Goal: Book appointment/travel/reservation

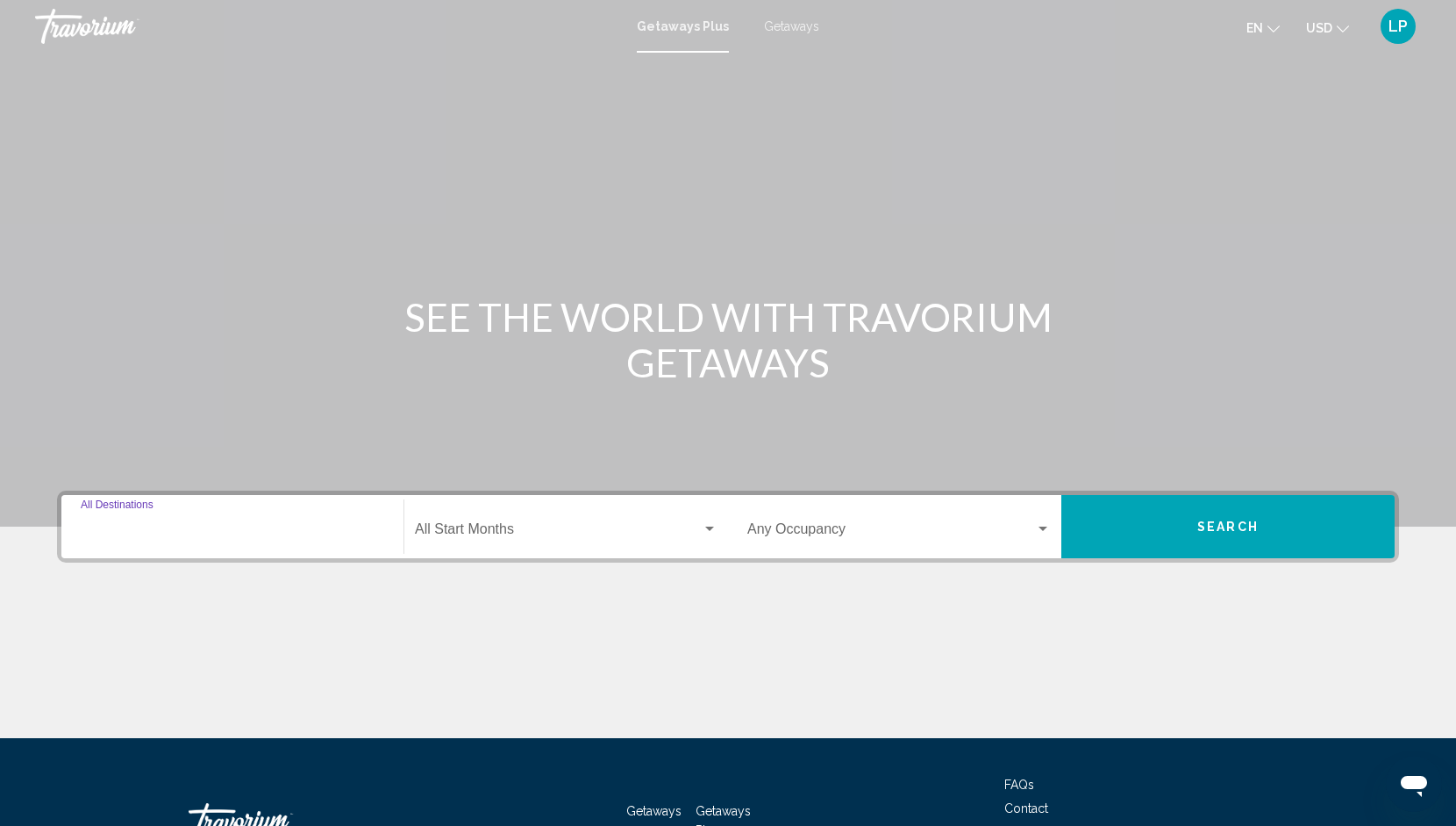
click at [159, 525] on input "Destination All Destinations" at bounding box center [232, 533] width 304 height 16
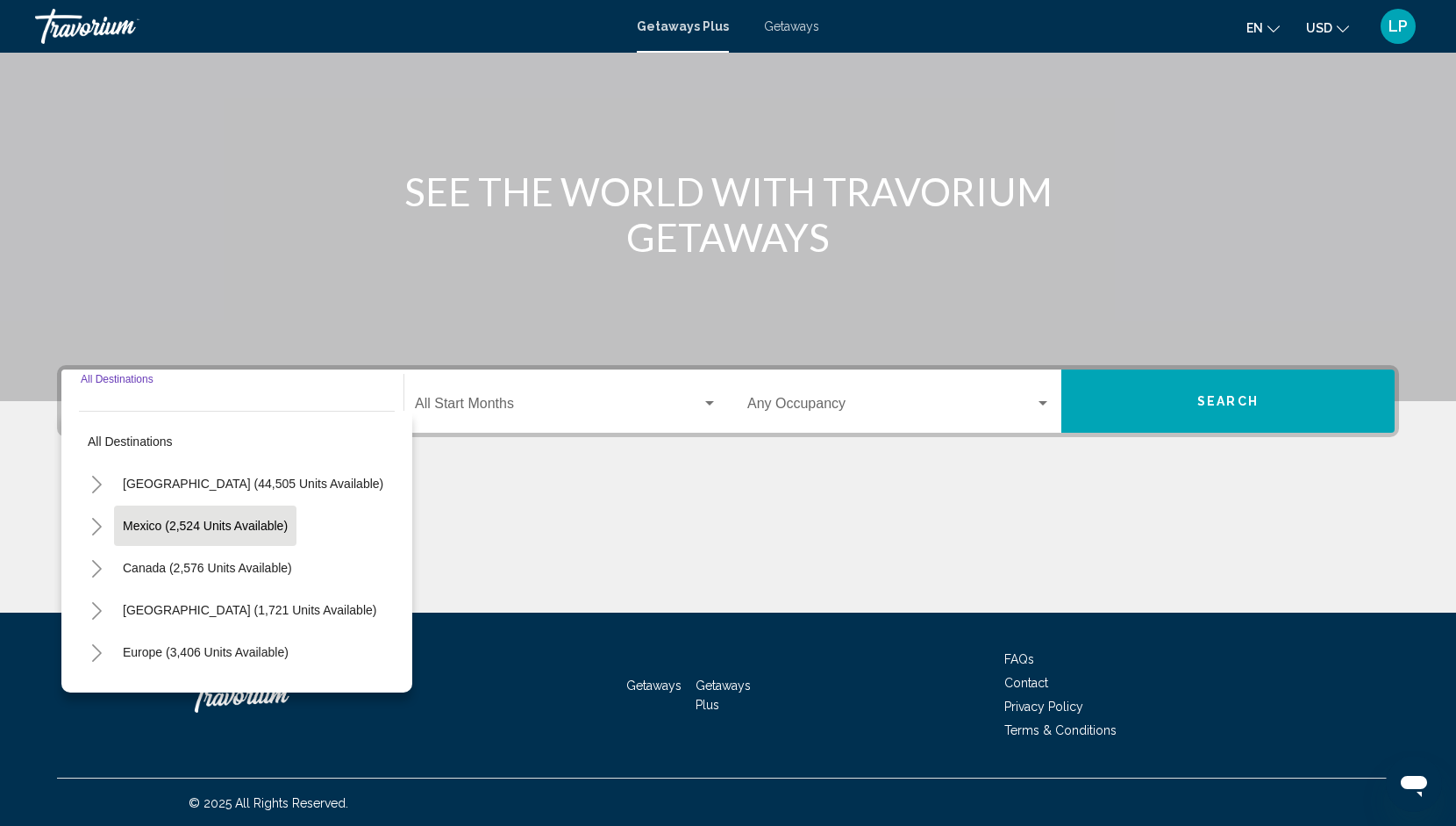
scroll to position [126, 0]
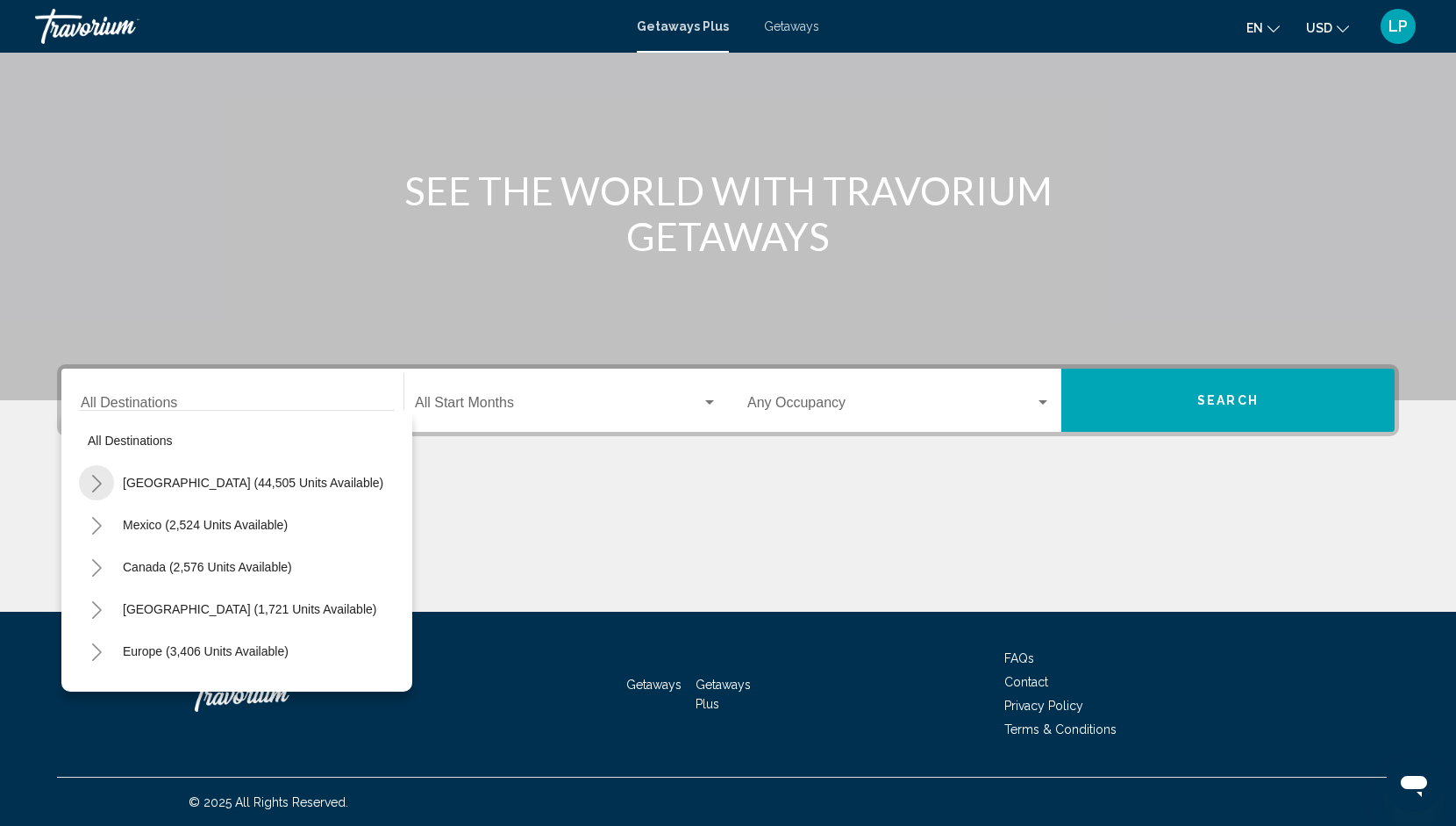
click at [102, 482] on icon "Toggle United States (44,505 units available)" at bounding box center [97, 484] width 13 height 18
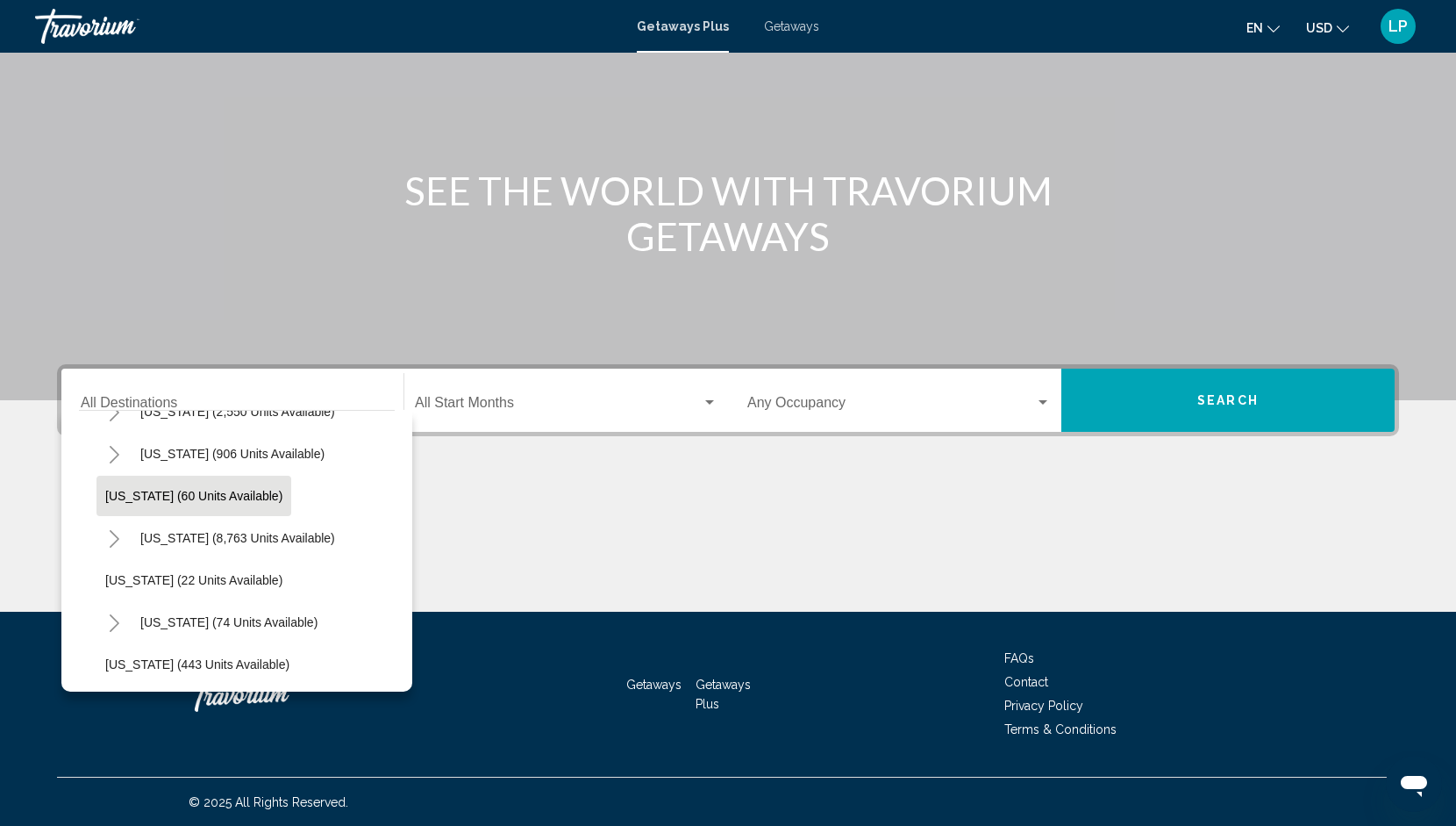
scroll to position [245, 0]
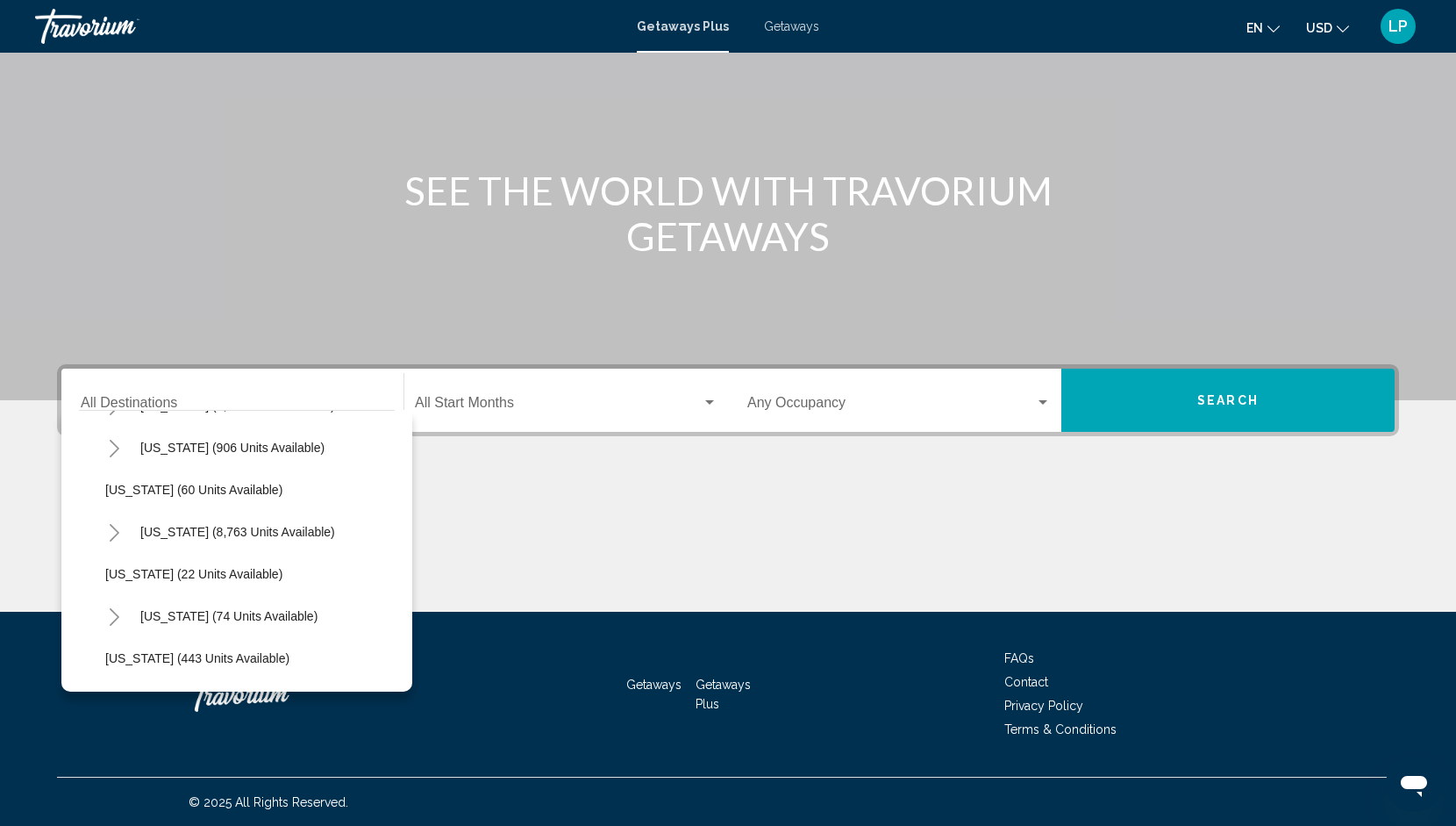
click at [116, 528] on icon "Toggle Florida (8,763 units available)" at bounding box center [115, 533] width 13 height 18
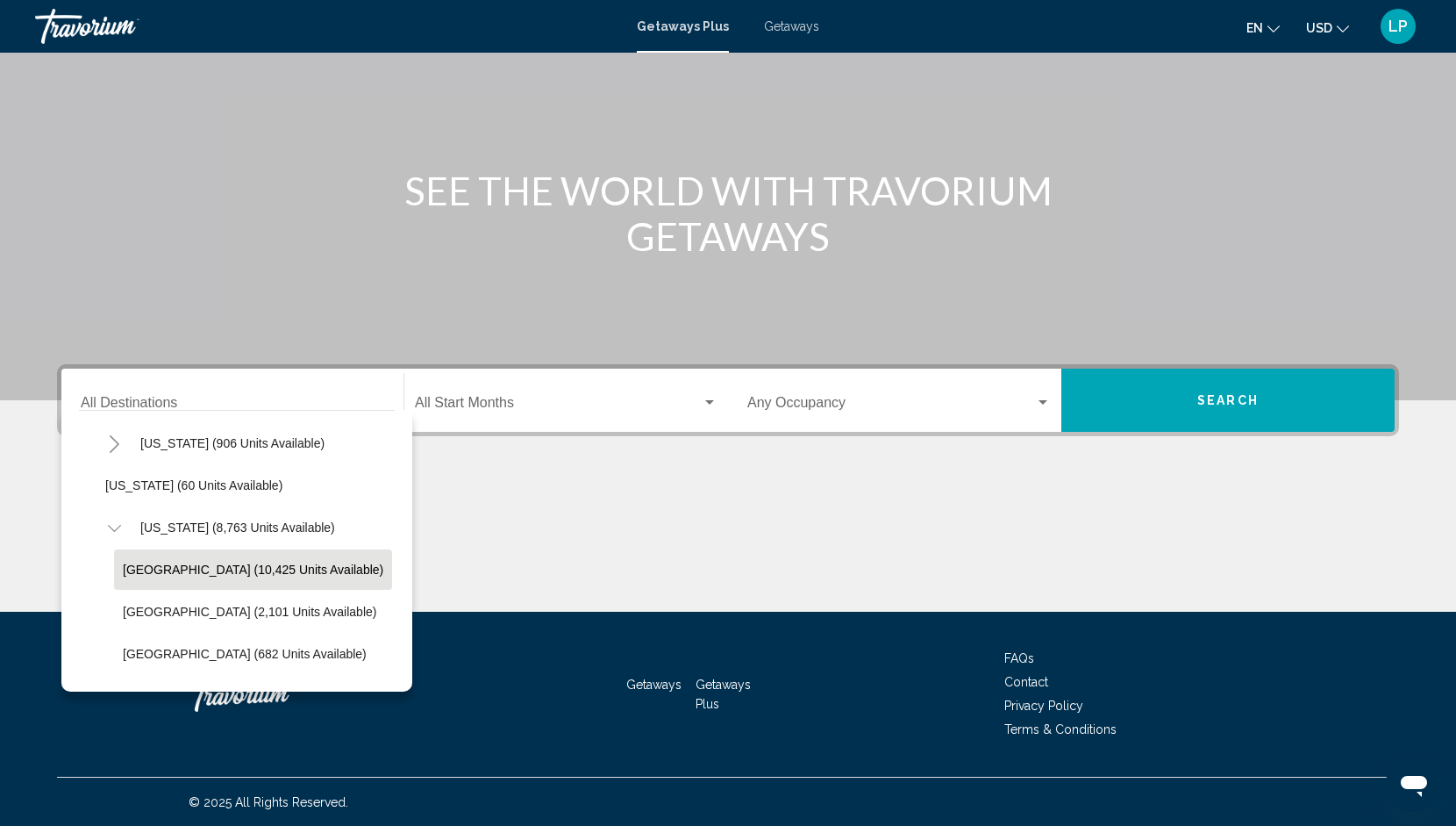
click at [184, 563] on span "[GEOGRAPHIC_DATA] (10,425 units available)" at bounding box center [253, 570] width 261 height 14
type input "**********"
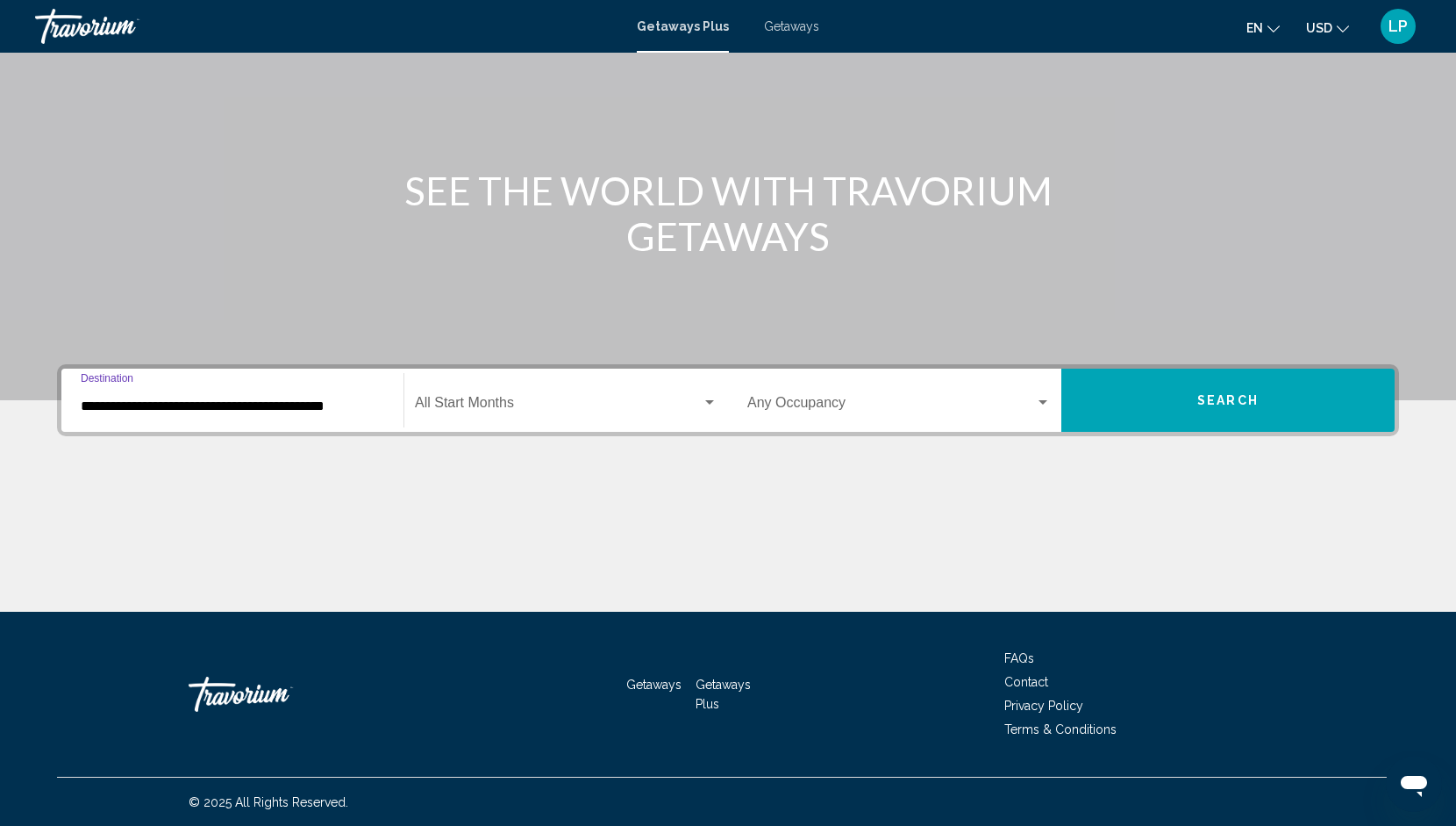
click at [523, 391] on div "Start Month All Start Months" at bounding box center [566, 400] width 303 height 56
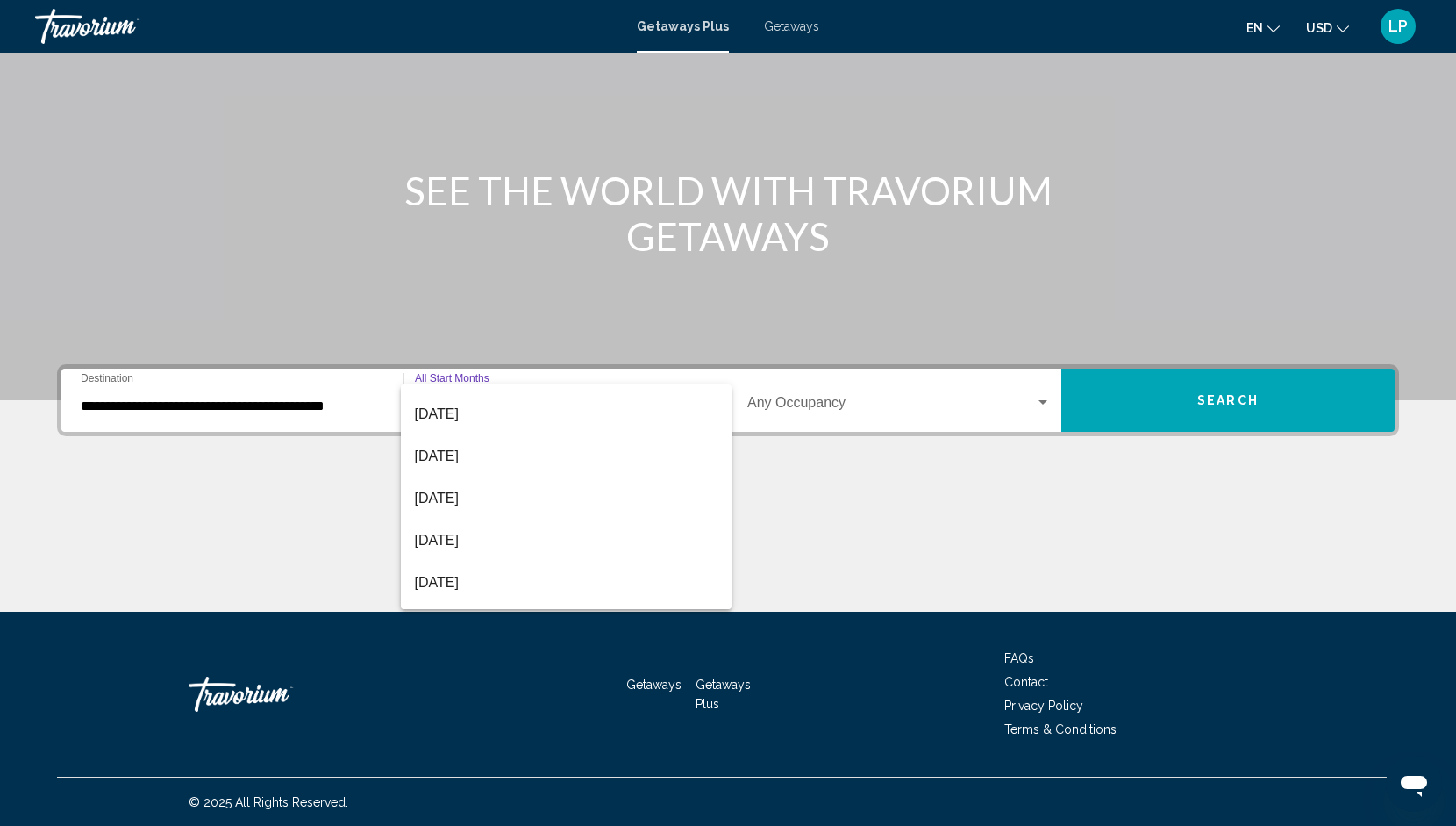
scroll to position [202, 0]
click at [488, 500] on span "[DATE]" at bounding box center [566, 497] width 303 height 42
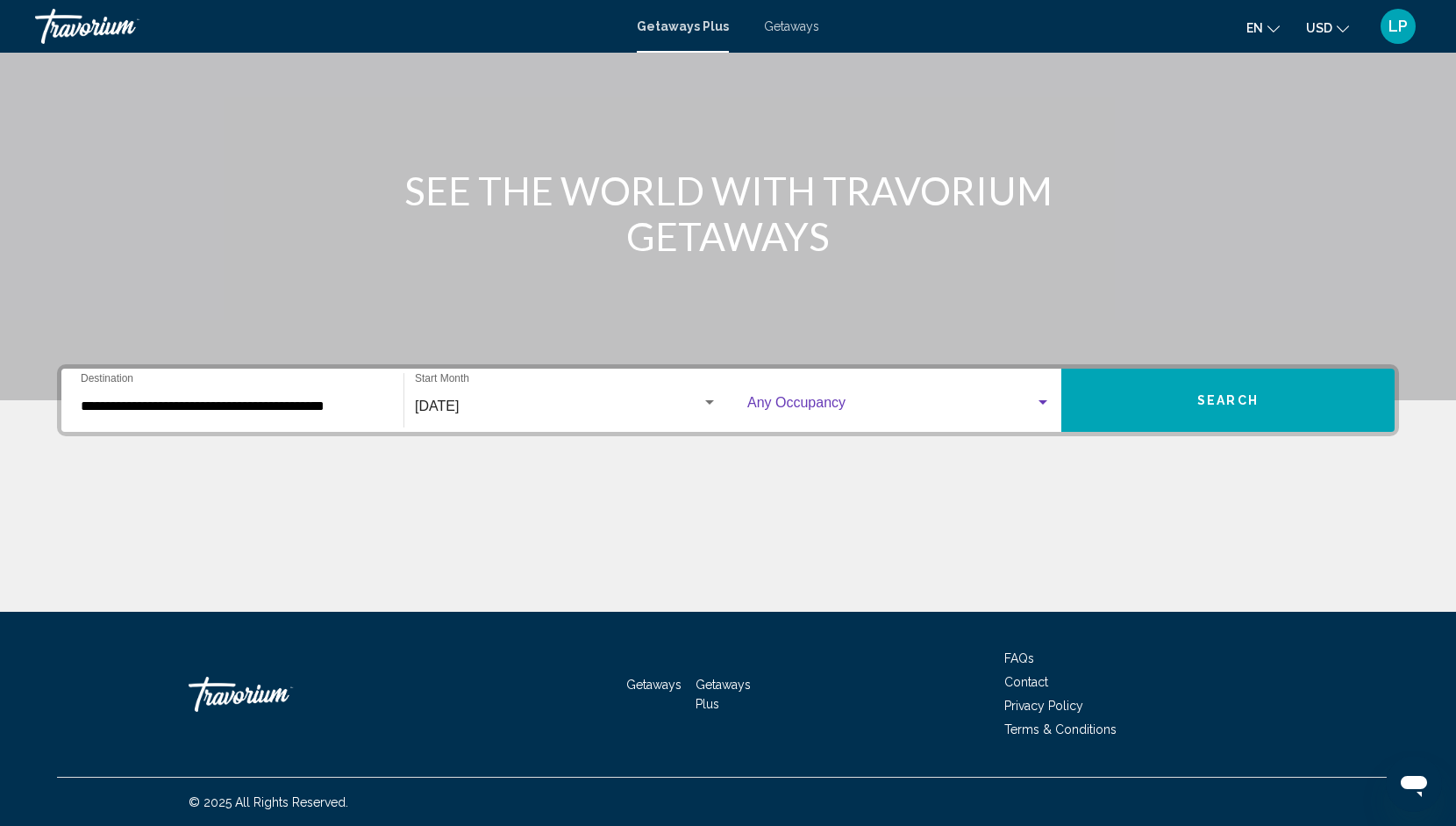
click at [886, 402] on span "Search widget" at bounding box center [891, 407] width 287 height 16
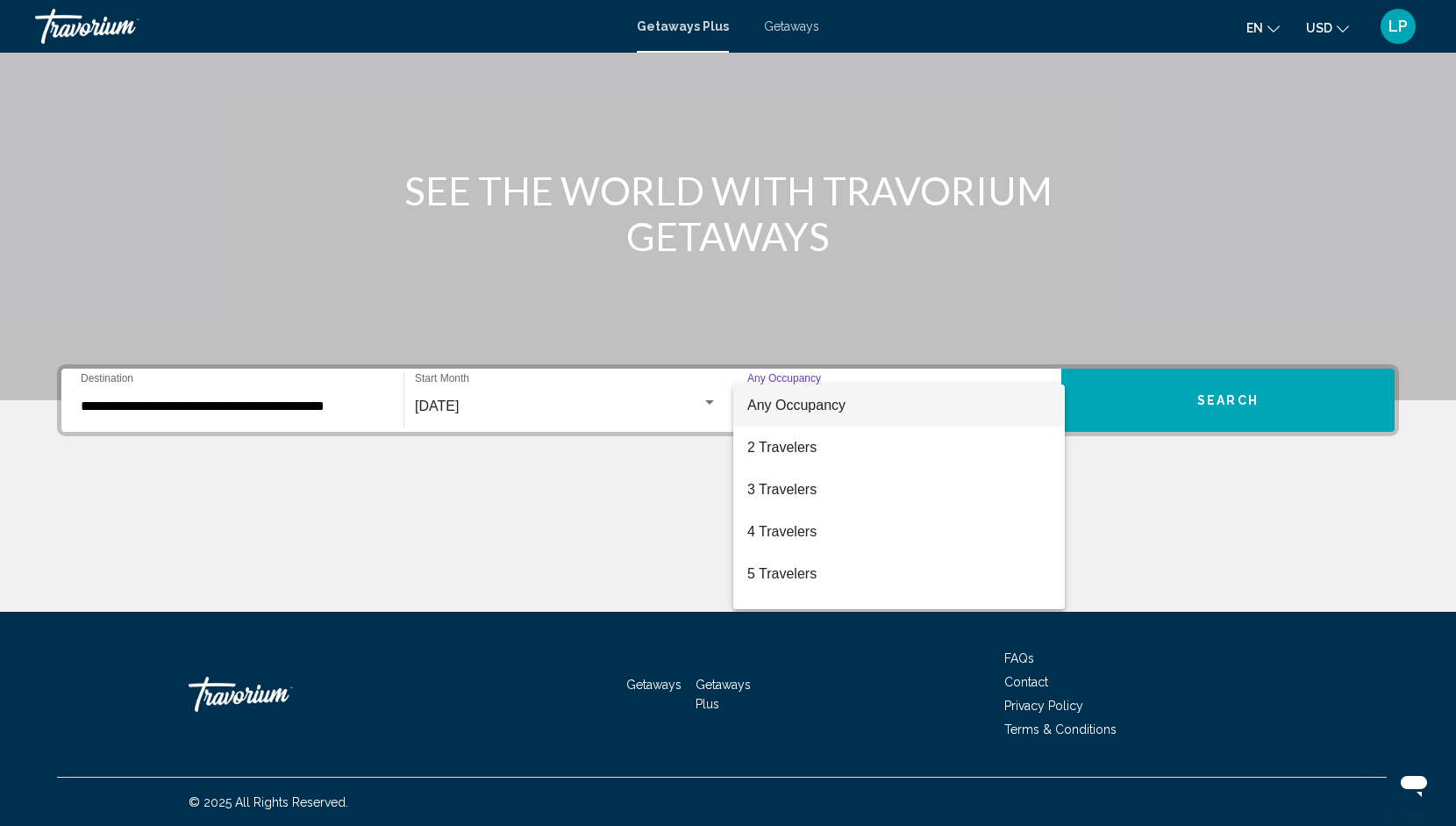
click at [1258, 413] on div at bounding box center [728, 413] width 1456 height 826
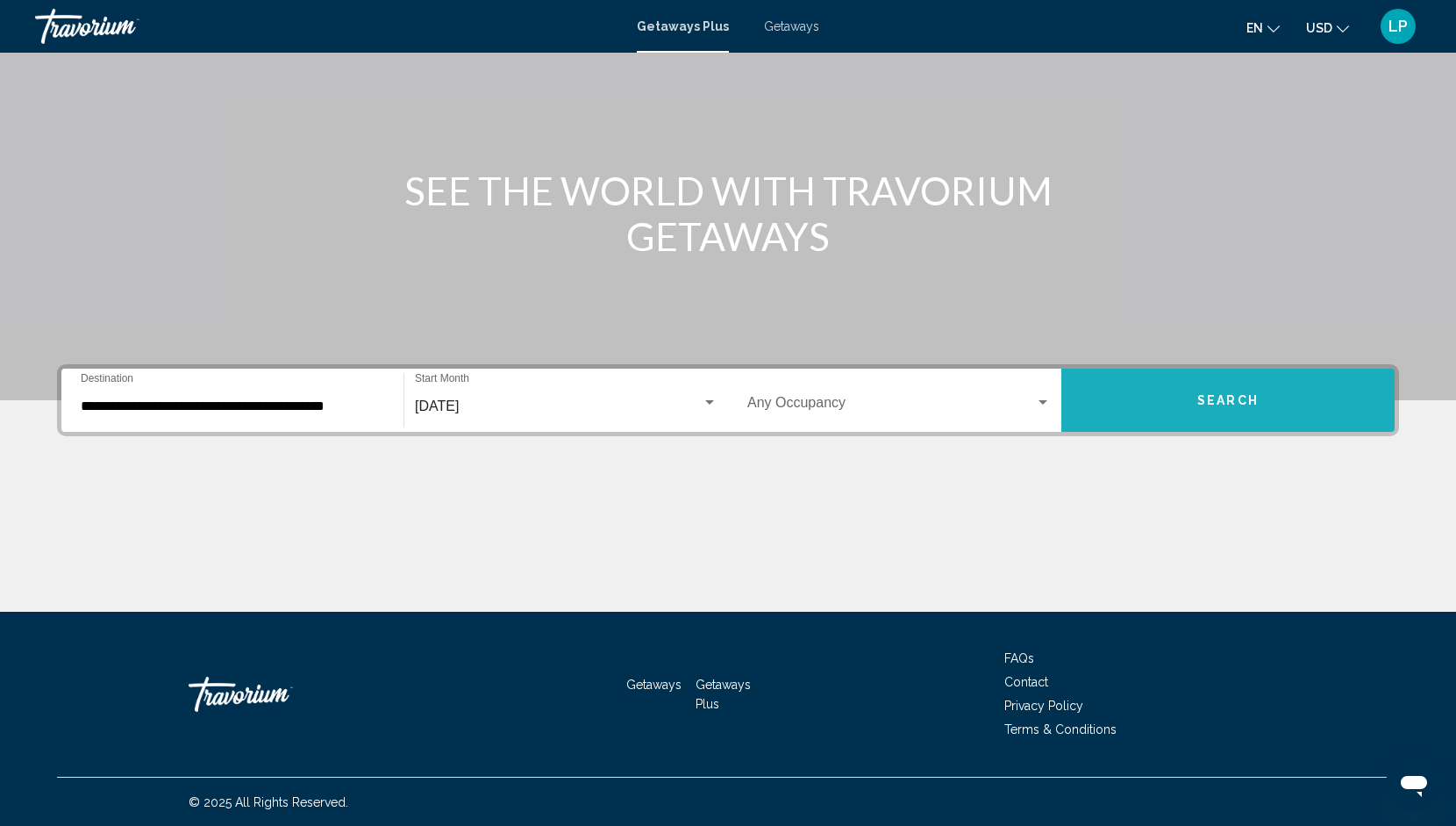
click at [1250, 403] on span "Search" at bounding box center [1228, 401] width 62 height 14
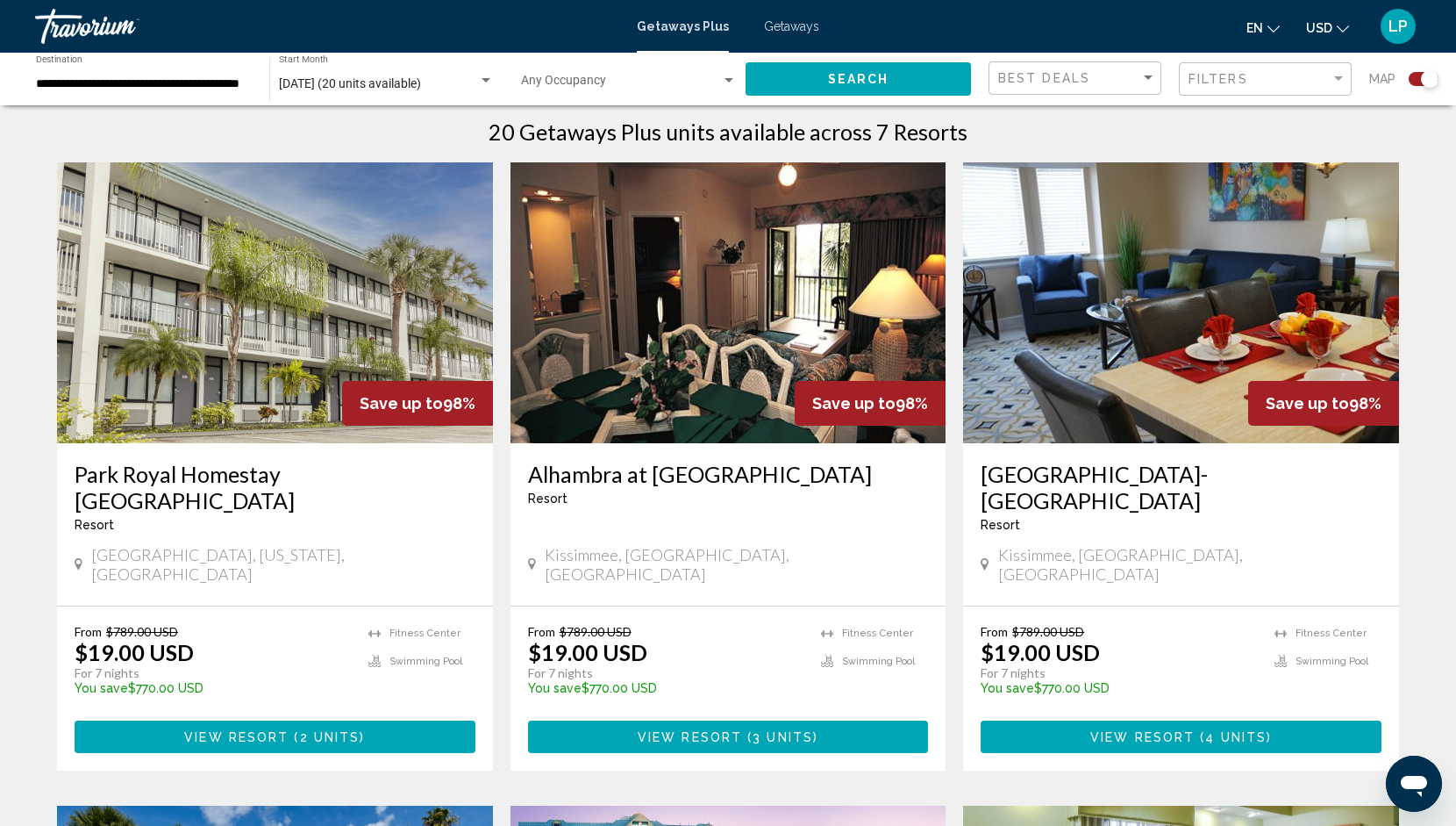
scroll to position [576, 0]
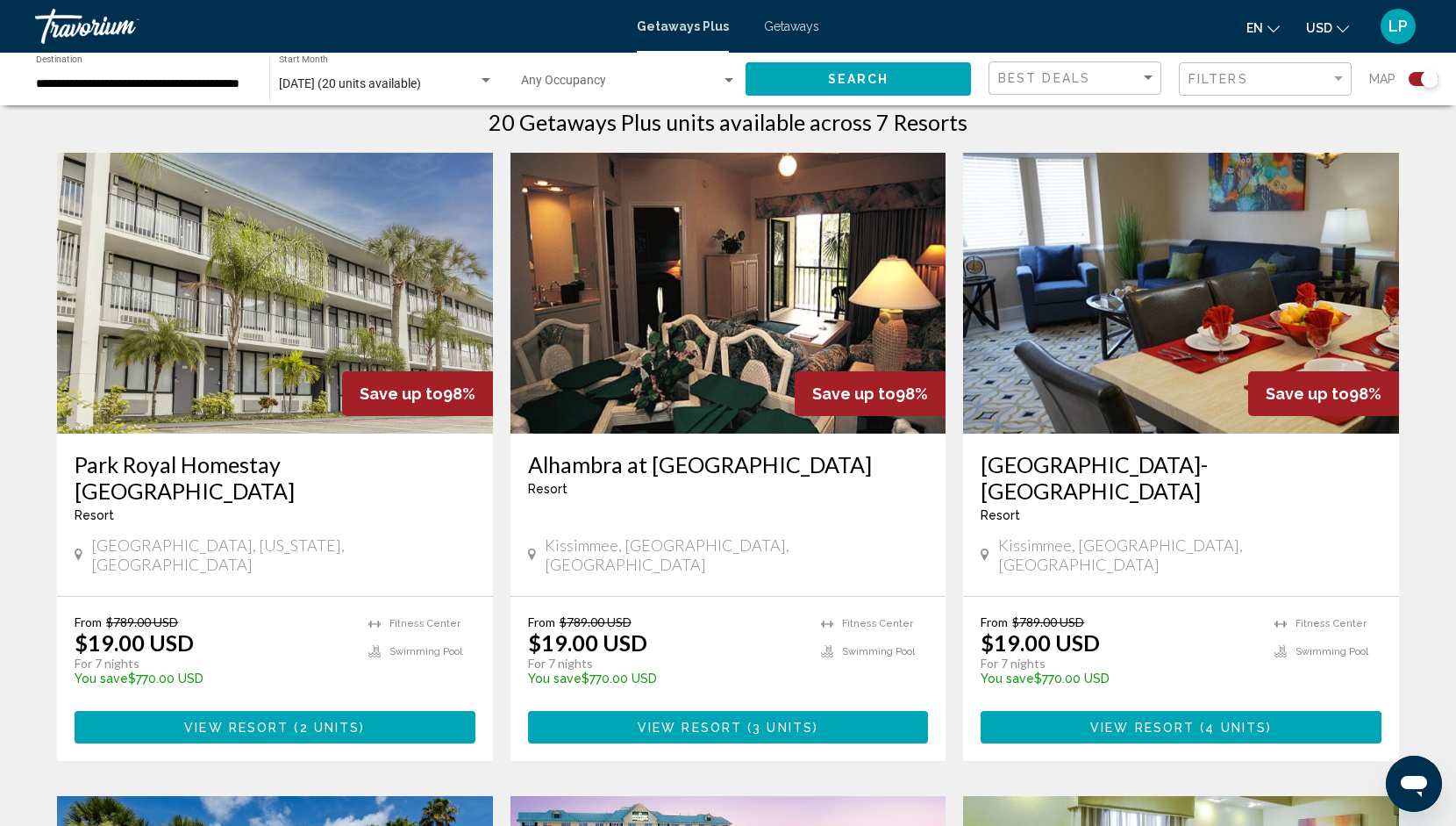
click at [287, 720] on span "View Resort" at bounding box center [236, 727] width 105 height 14
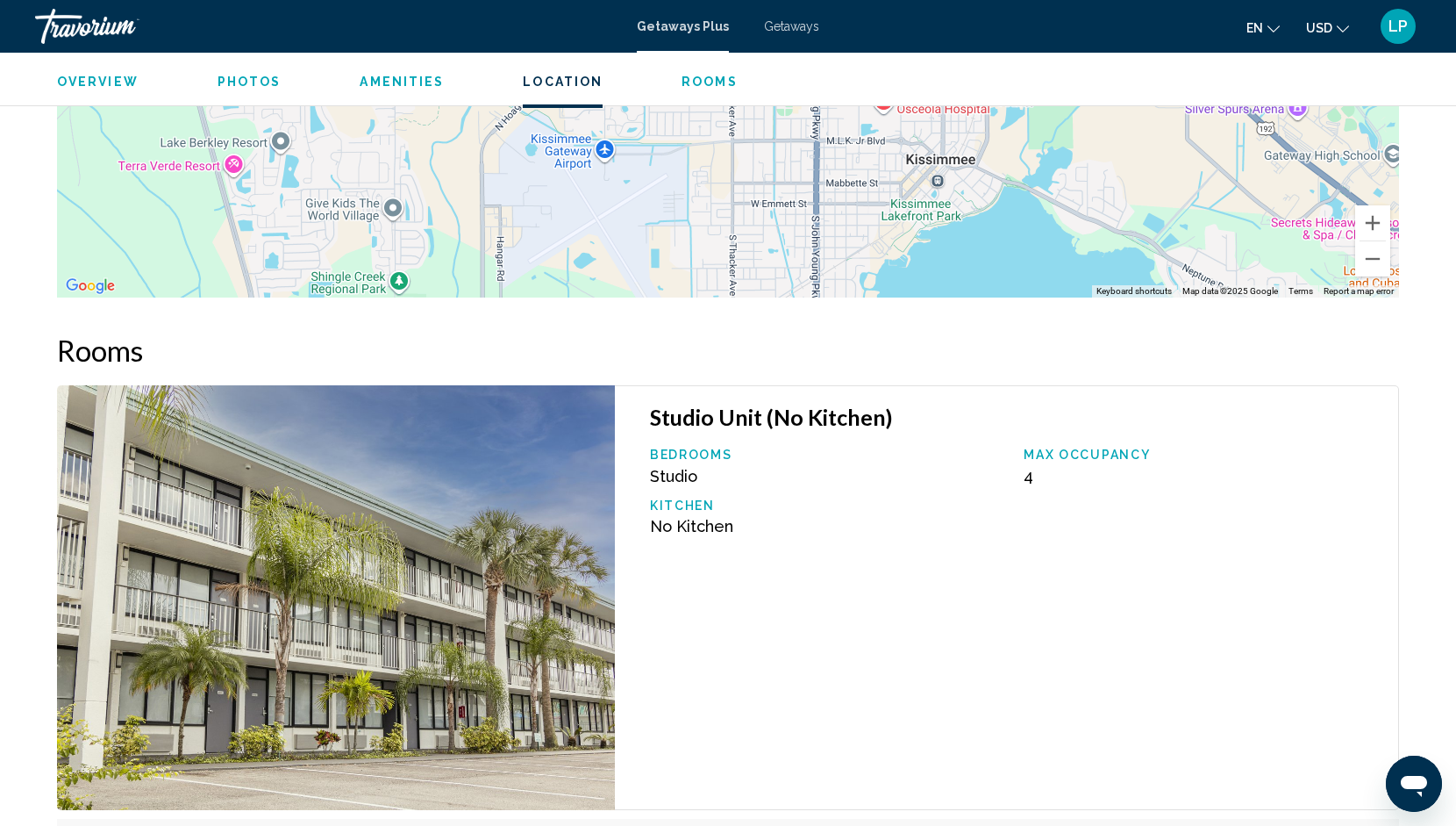
scroll to position [2215, 0]
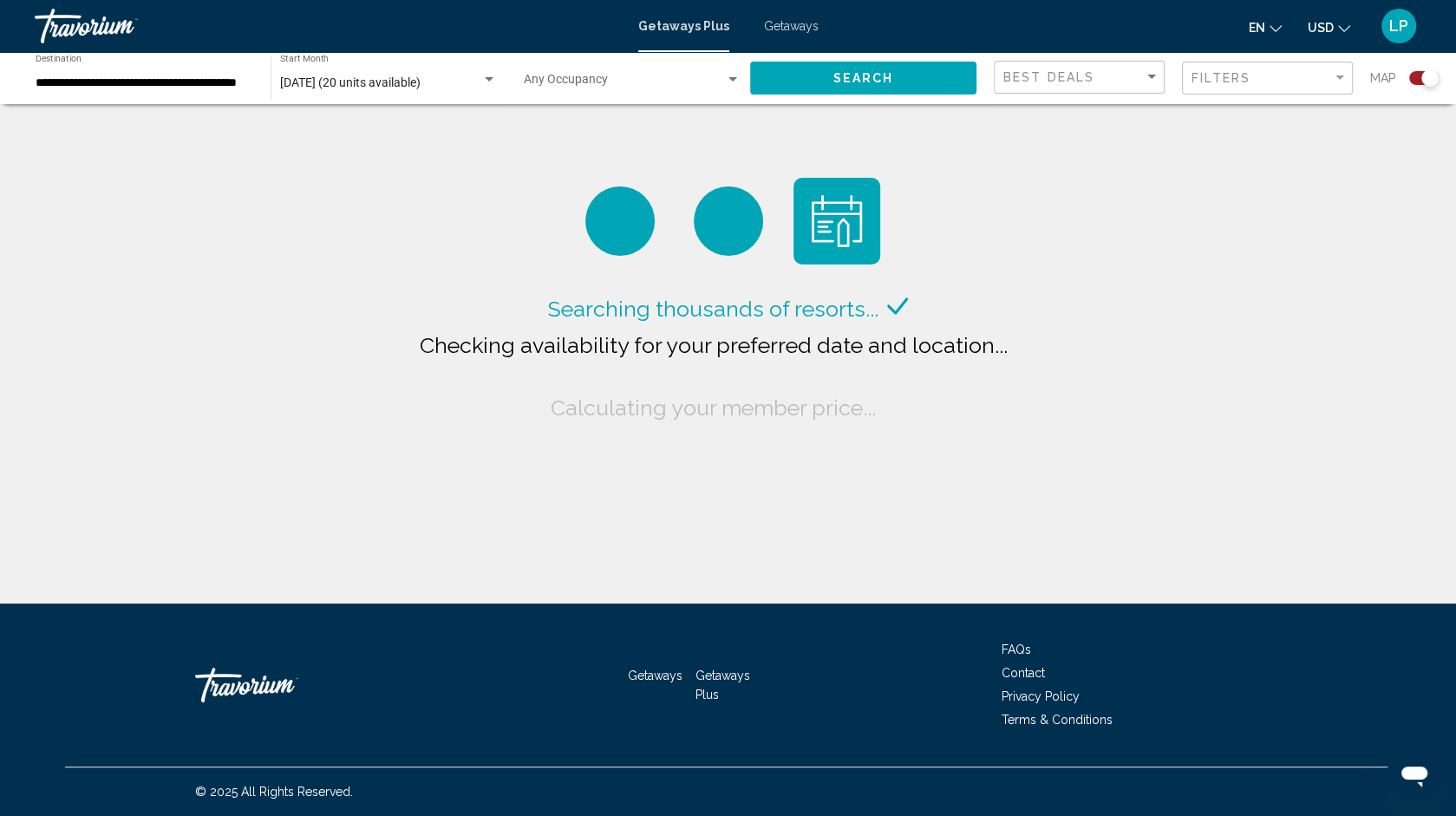
click at [813, 26] on span "Getaways" at bounding box center [791, 27] width 55 height 14
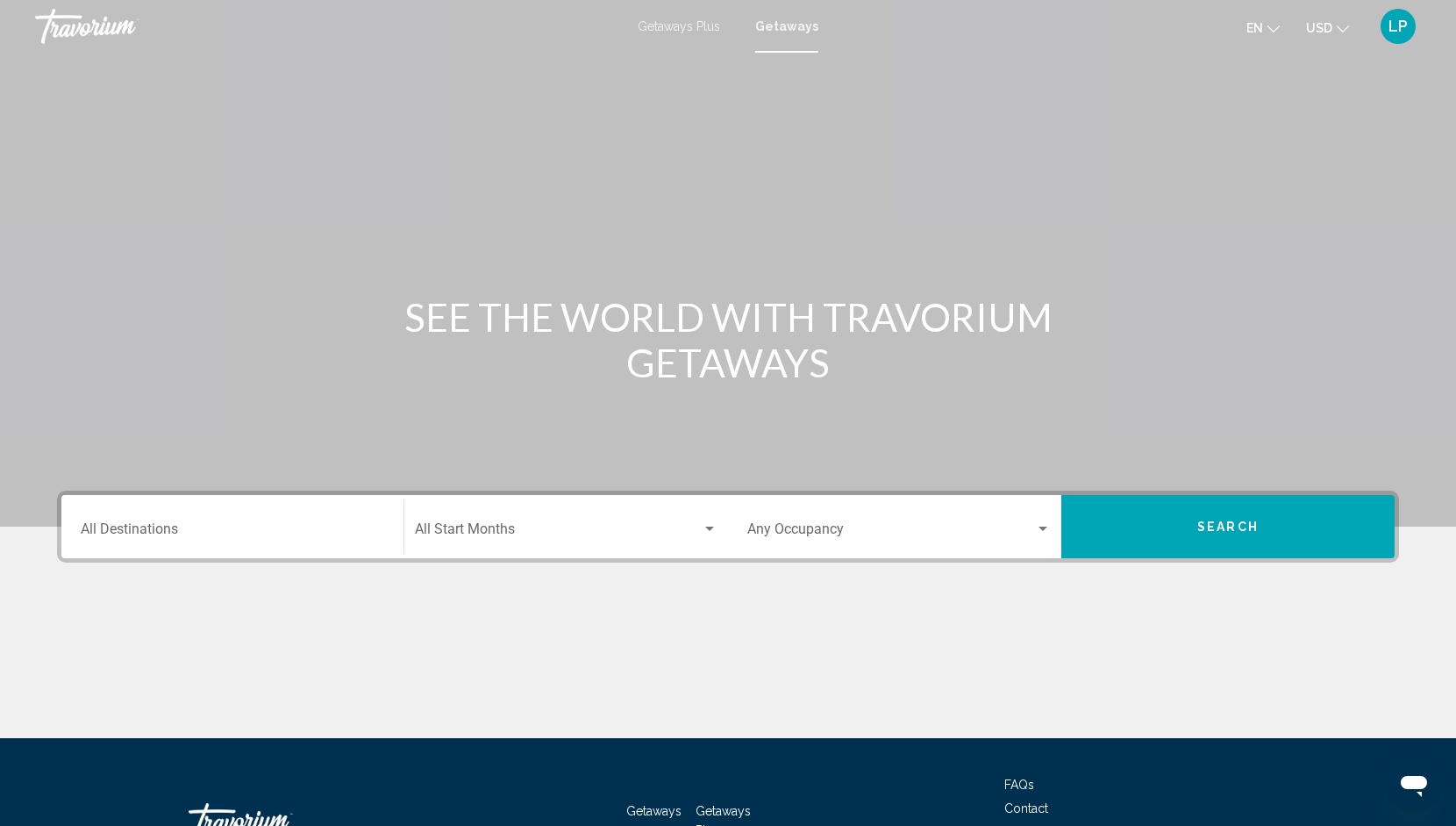
click at [71, 514] on div "Destination All Destinations" at bounding box center [232, 528] width 325 height 56
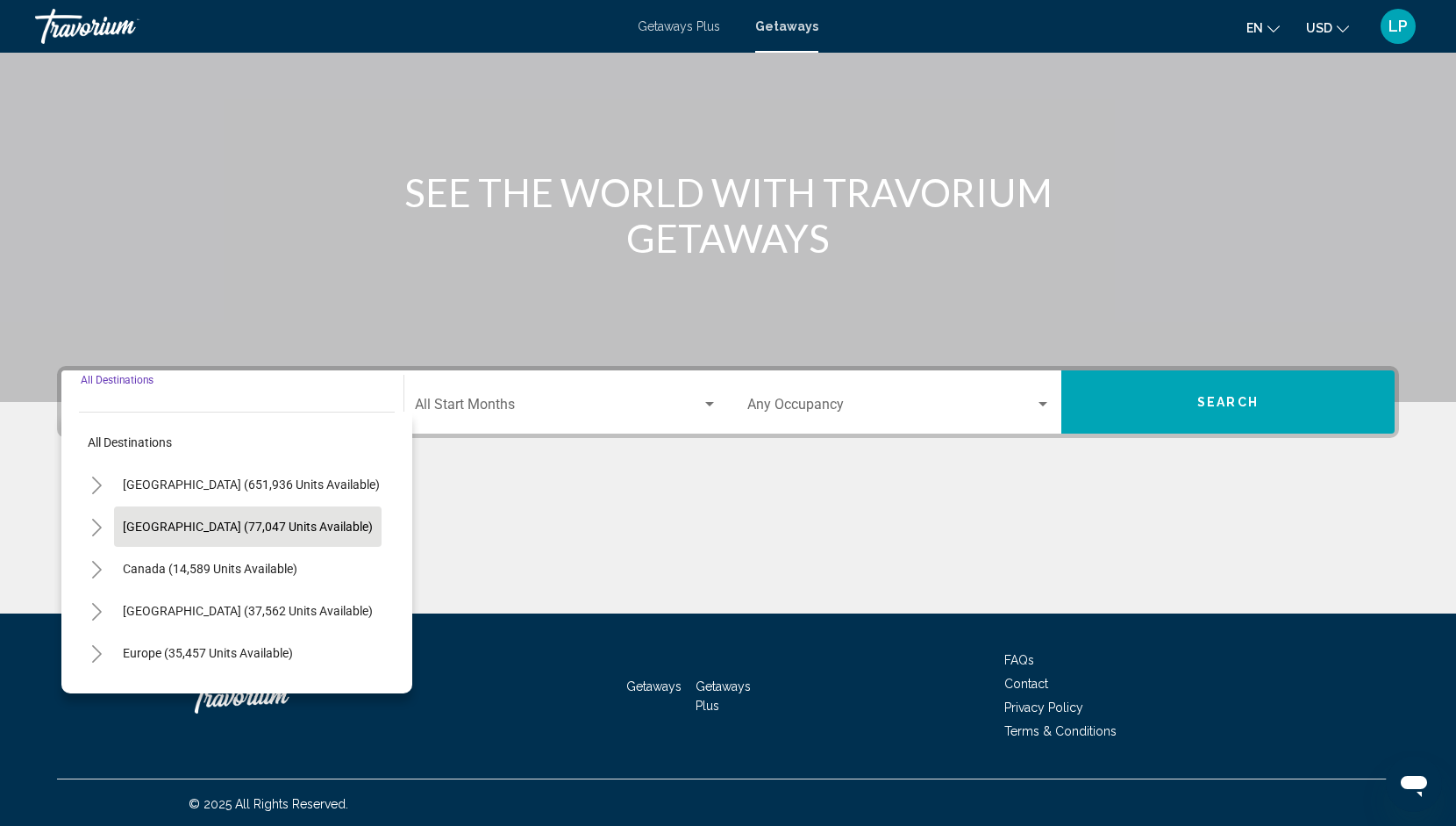
scroll to position [126, 0]
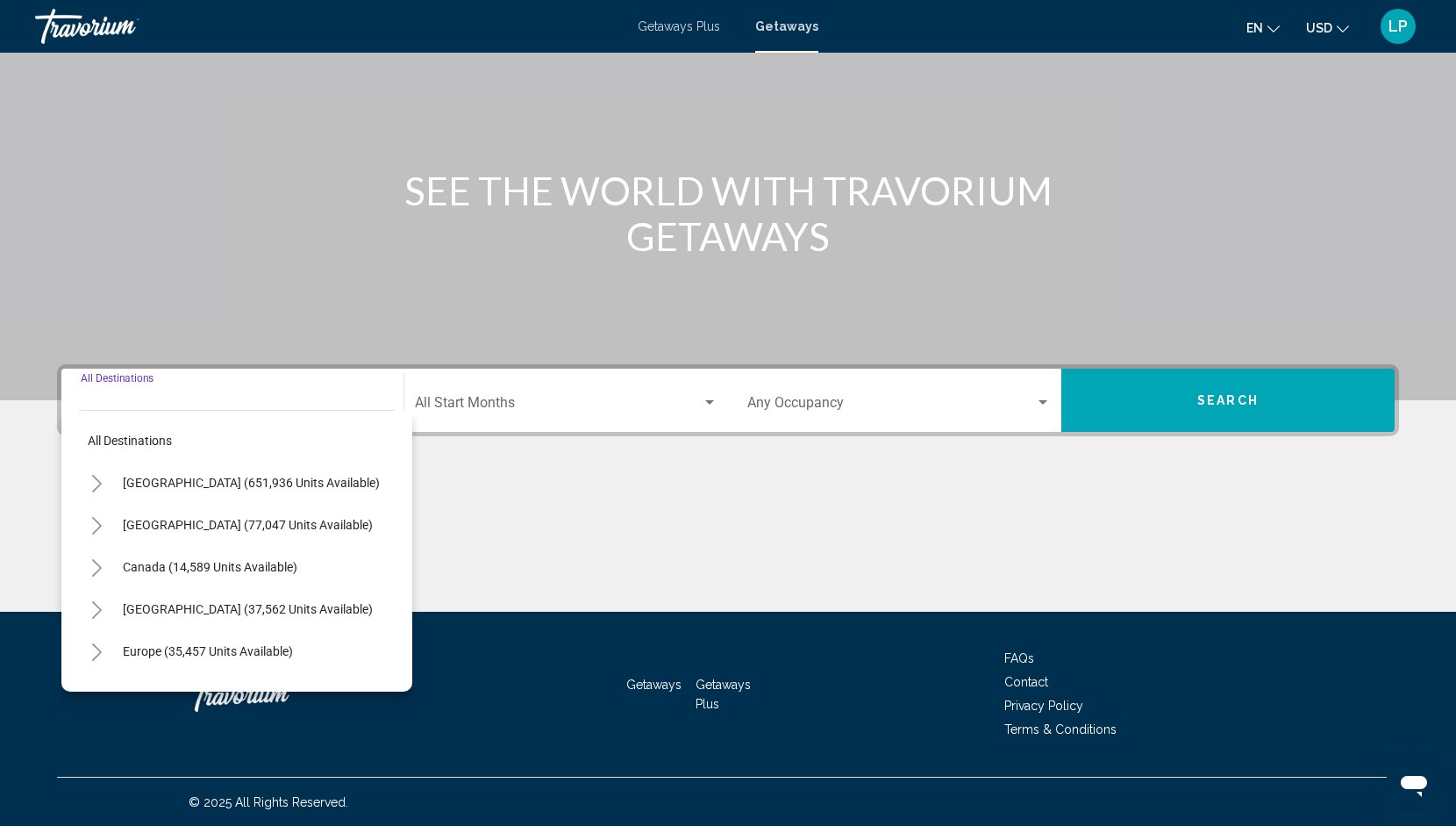
click at [112, 486] on button "Toggle United States (651,936 units available)" at bounding box center [96, 482] width 35 height 35
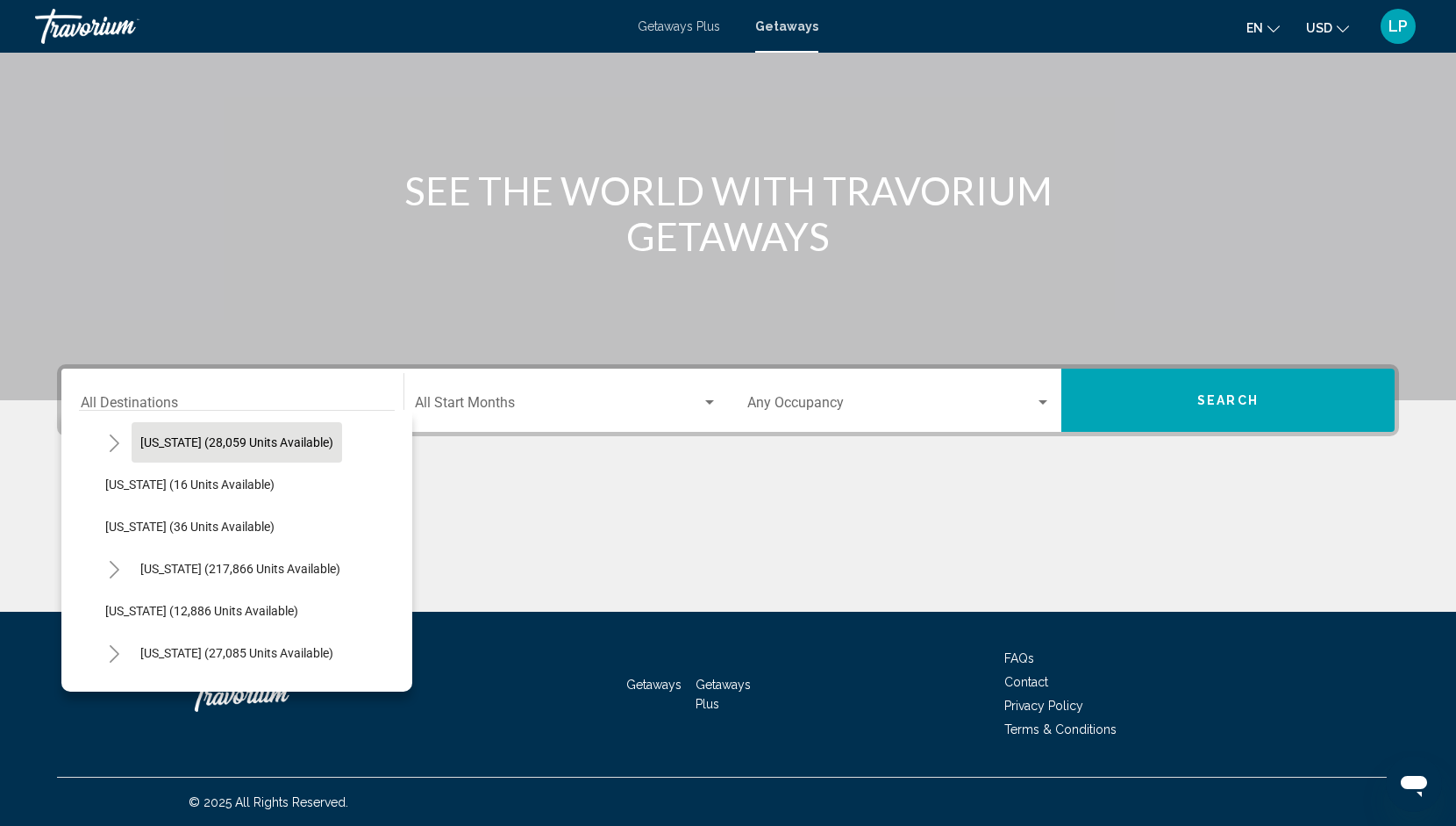
scroll to position [273, 0]
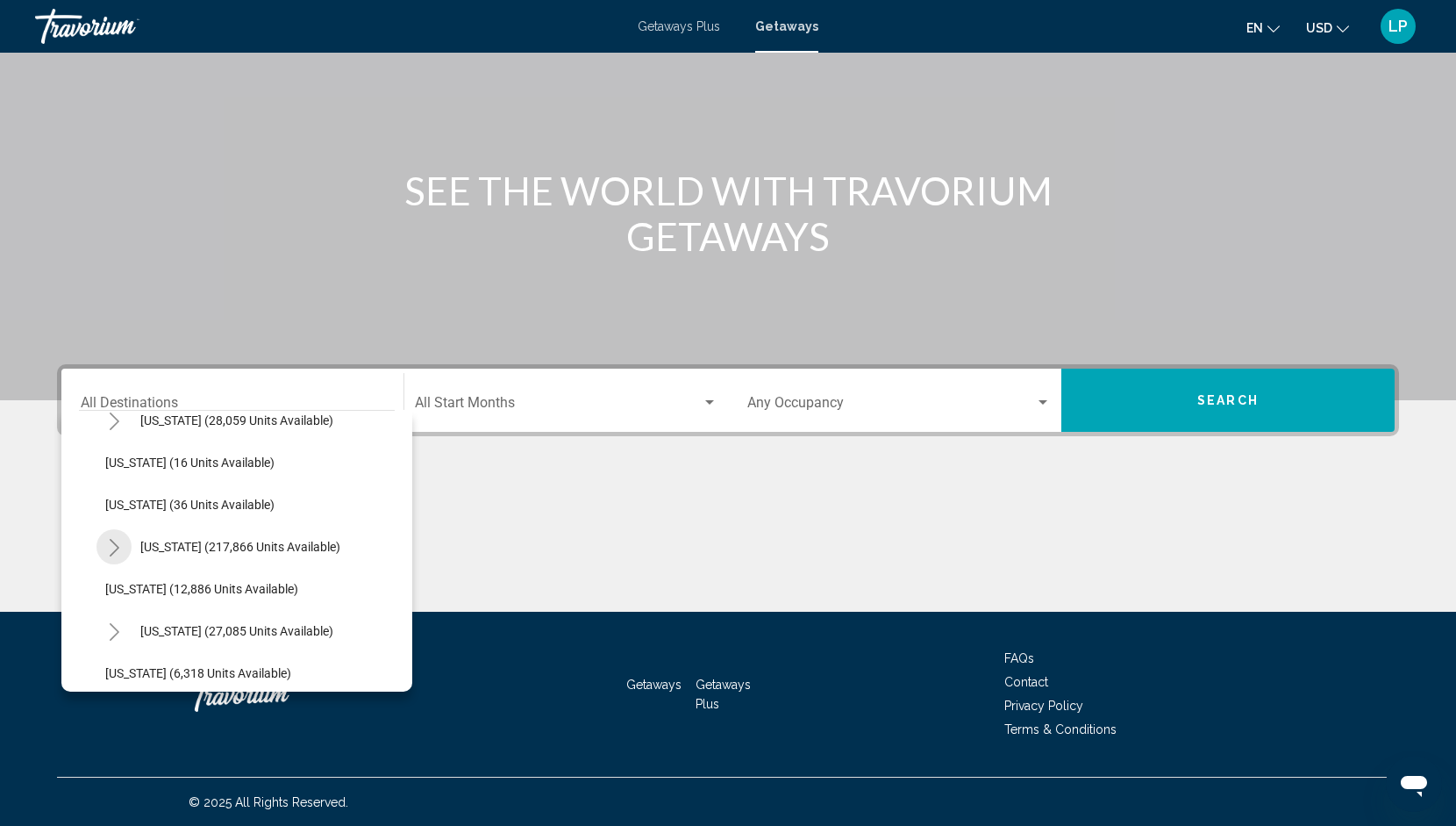
click at [120, 542] on icon "Toggle Florida (217,866 units available)" at bounding box center [115, 548] width 13 height 18
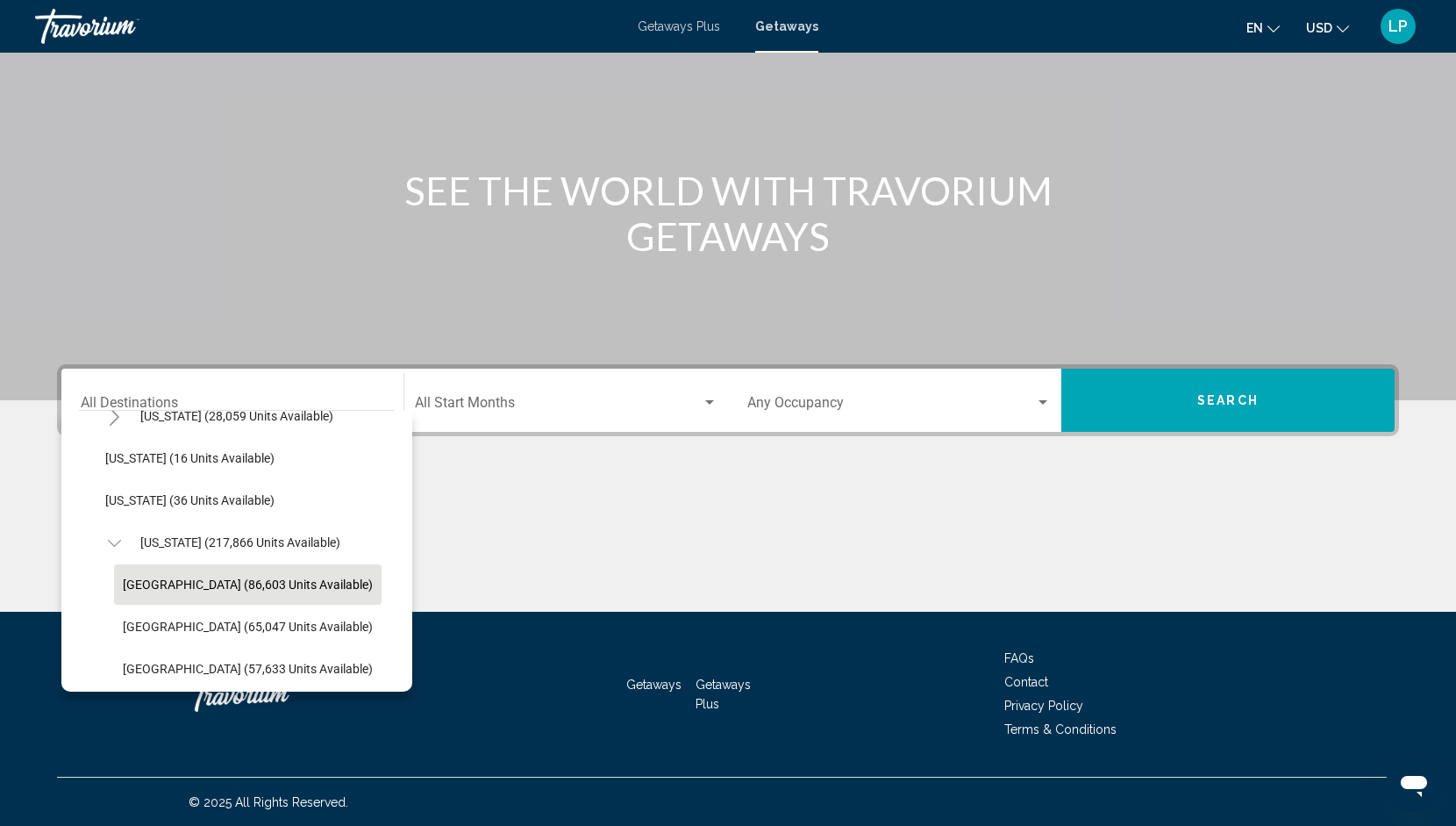
click at [159, 572] on button "[GEOGRAPHIC_DATA] (86,603 units available)" at bounding box center [247, 584] width 268 height 40
type input "**********"
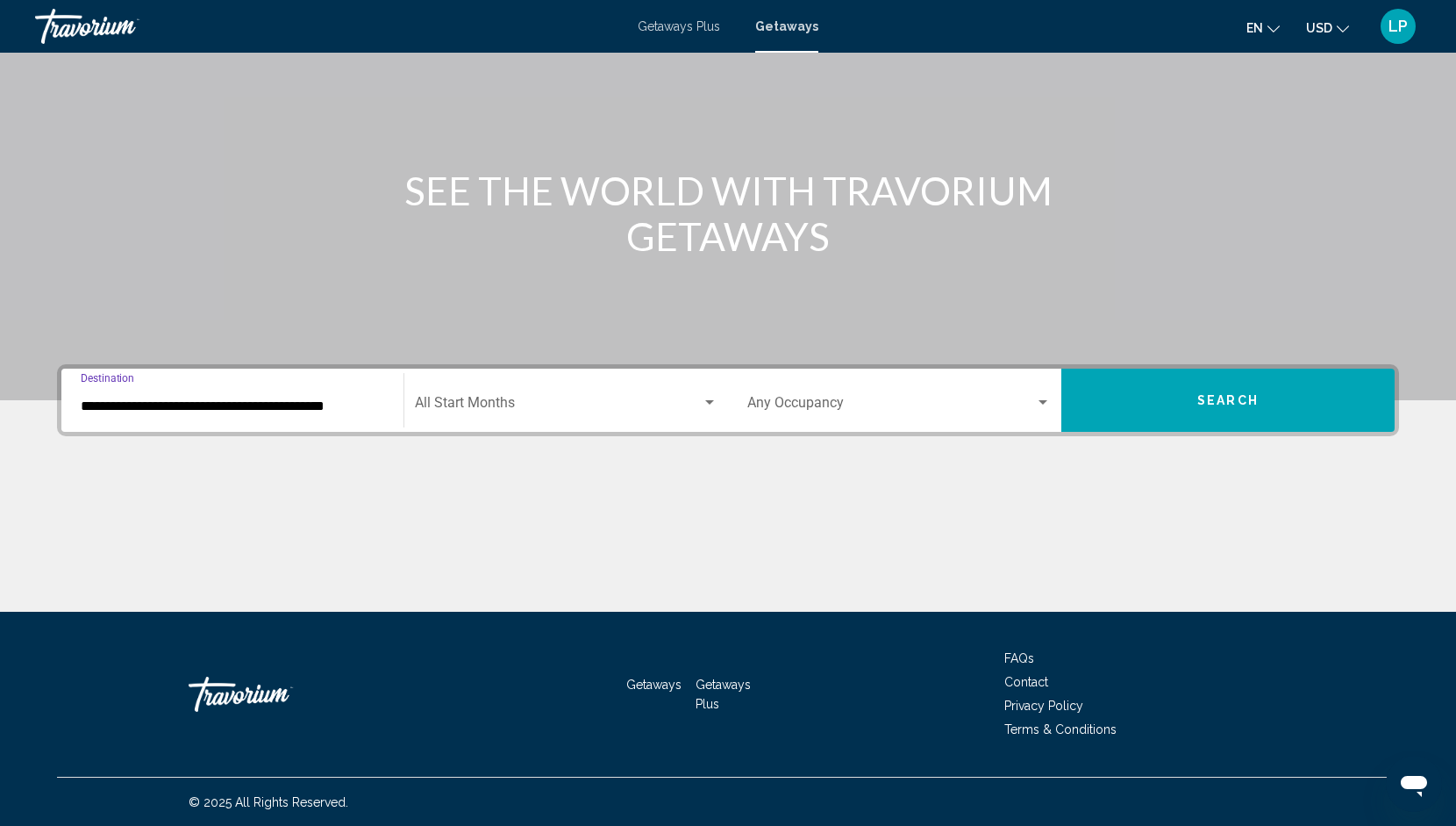
click at [502, 404] on span "Search widget" at bounding box center [558, 407] width 287 height 16
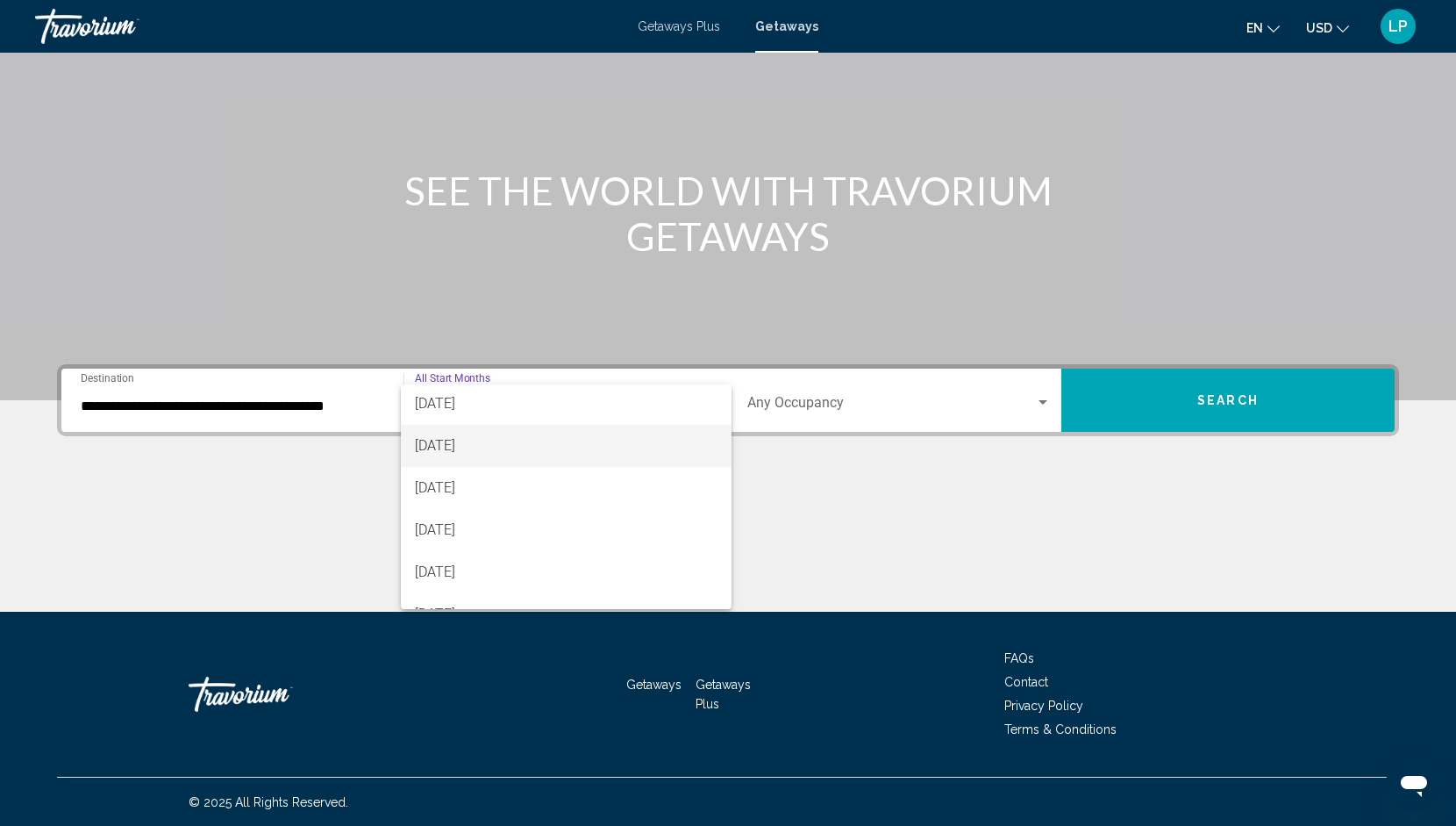
scroll to position [237, 0]
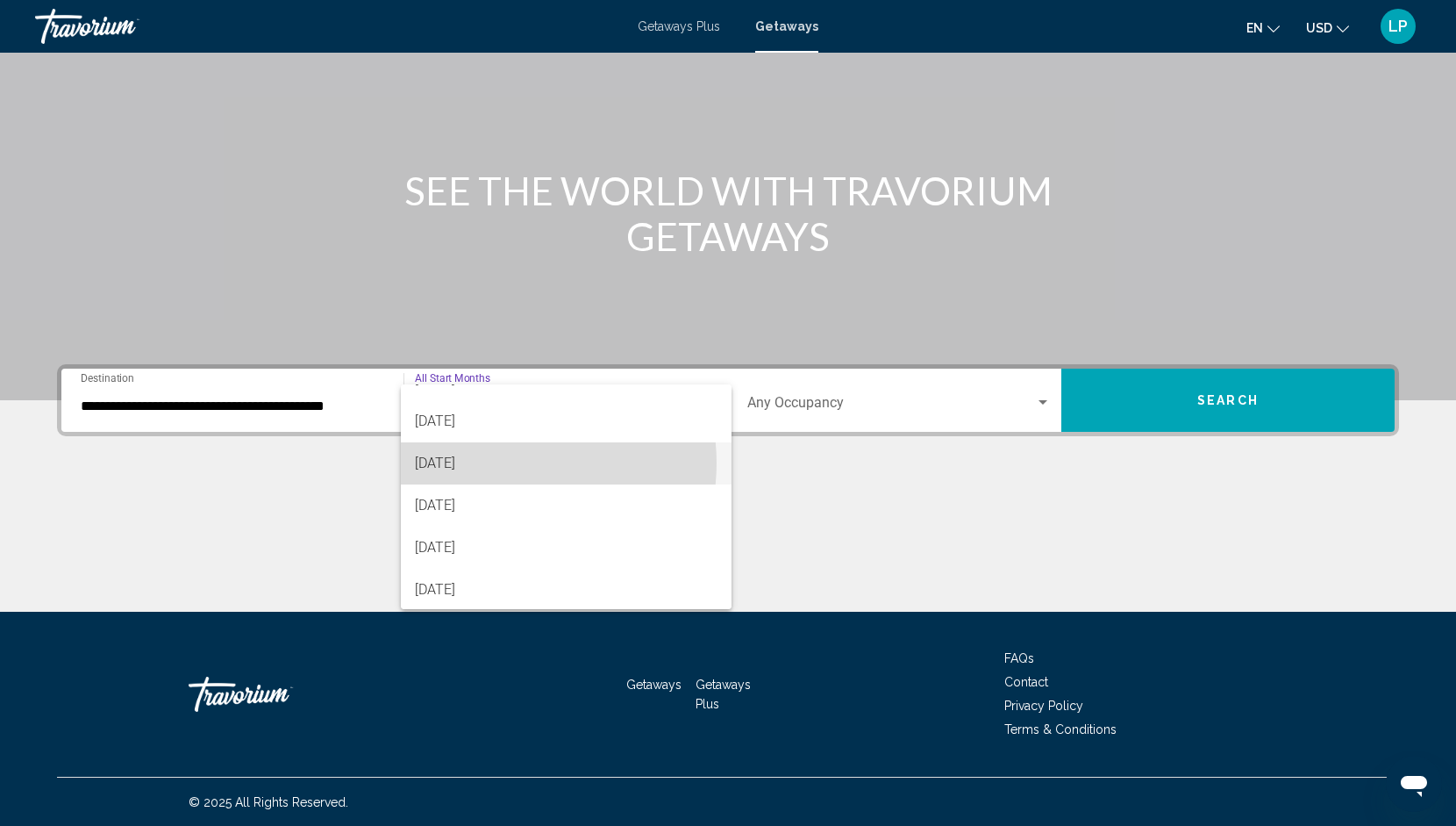
click at [506, 462] on span "[DATE]" at bounding box center [566, 463] width 303 height 42
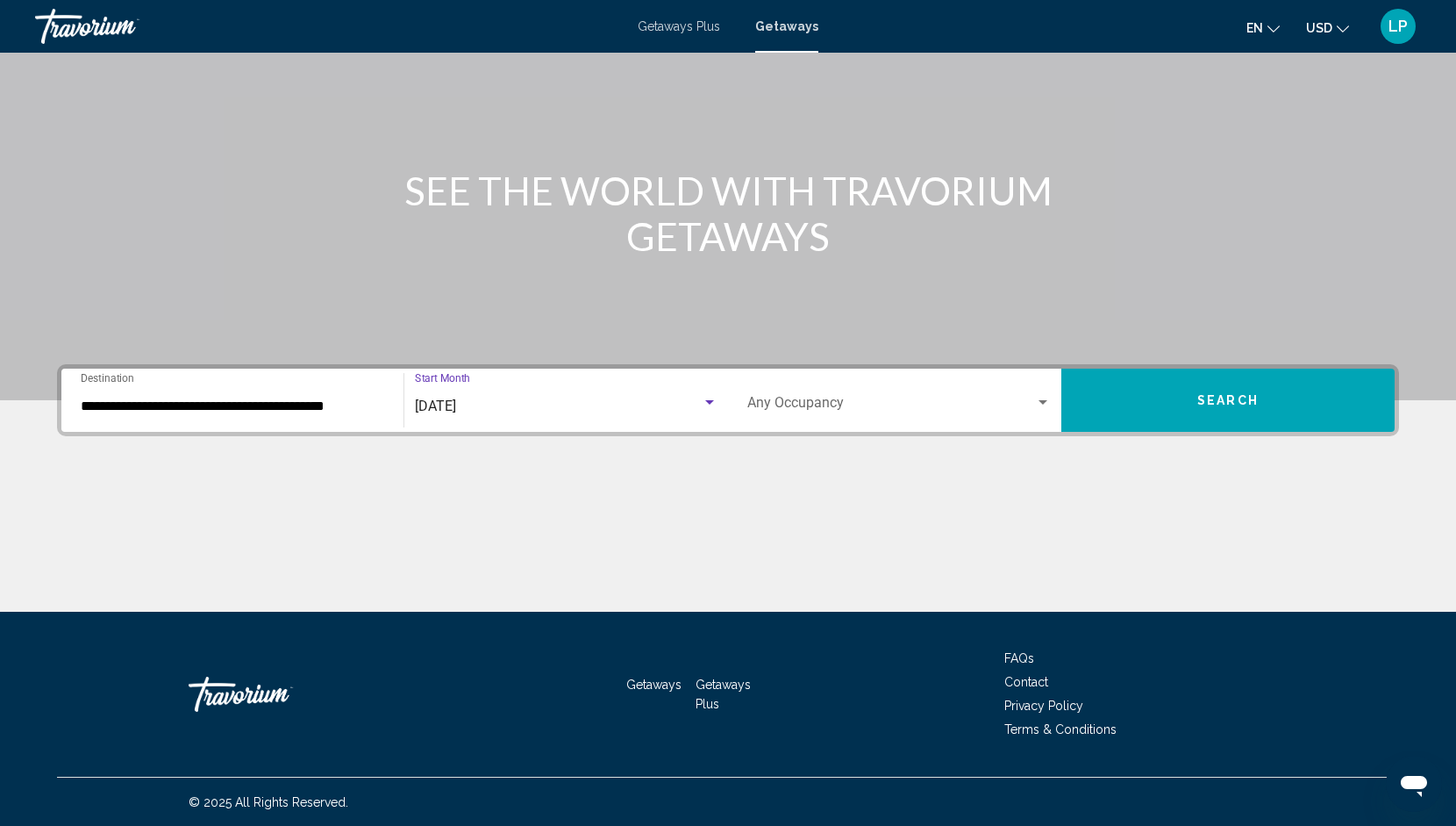
click at [1283, 402] on button "Search" at bounding box center [1229, 400] width 333 height 64
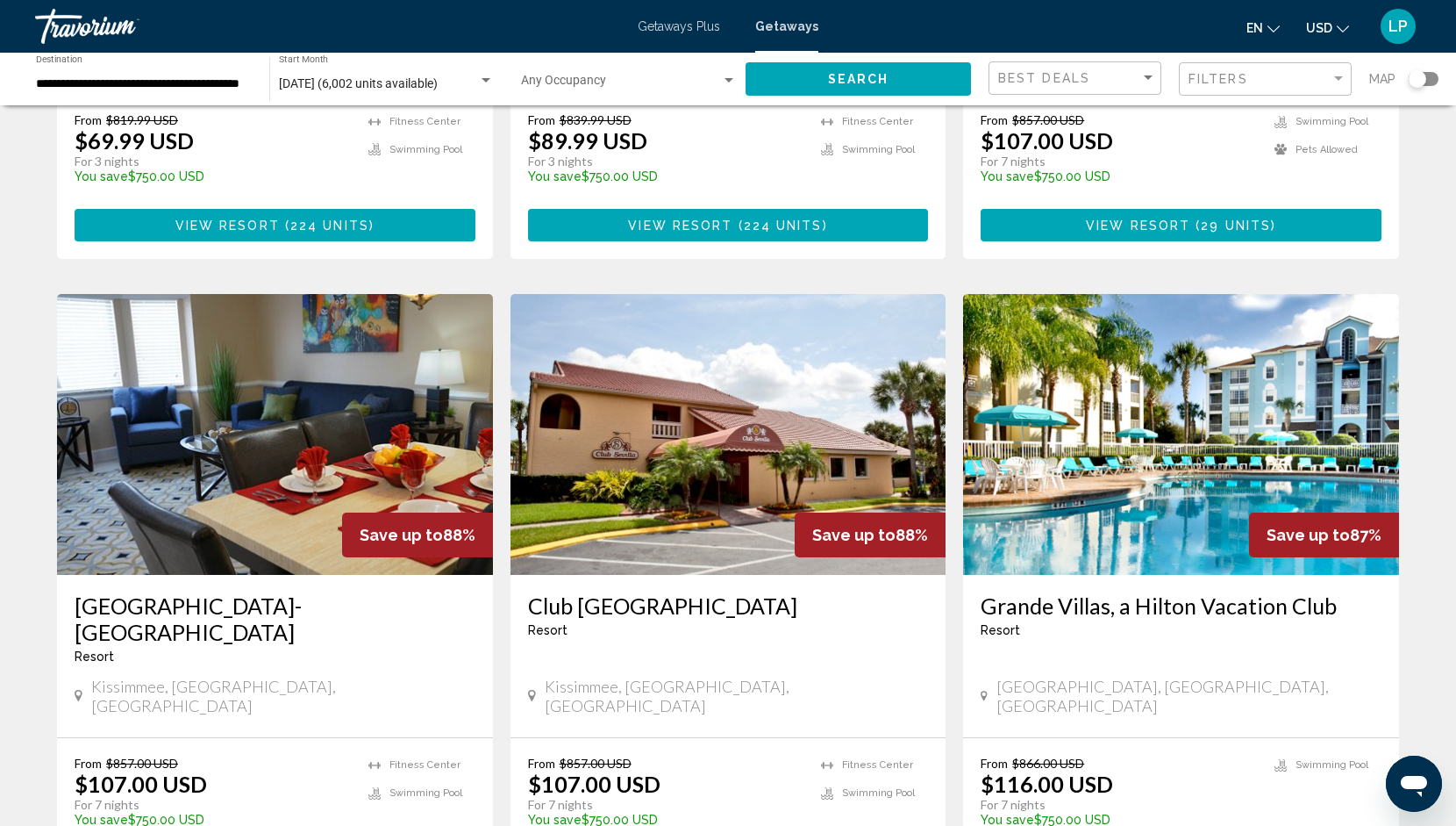
scroll to position [1870, 0]
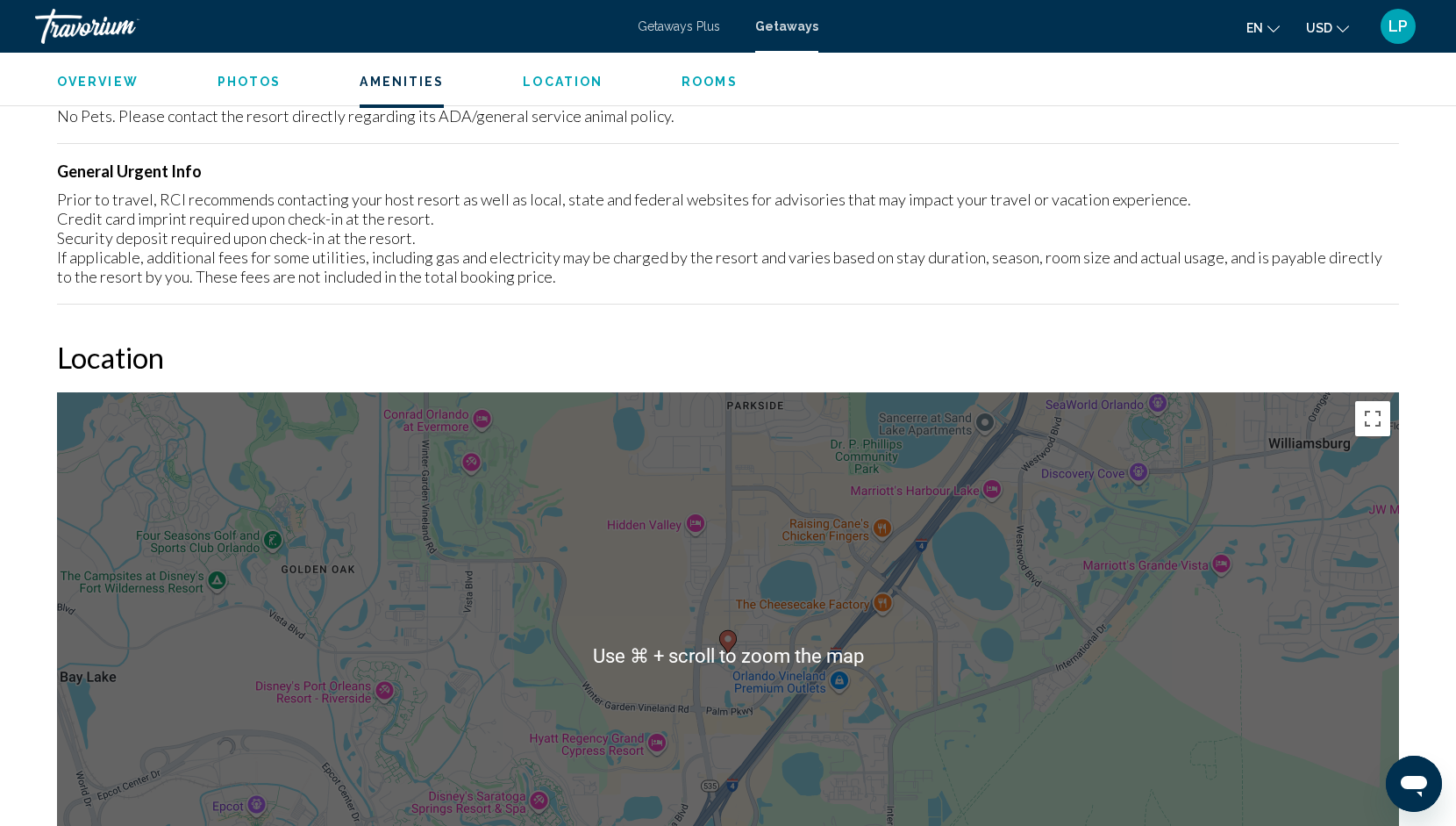
scroll to position [1878, 0]
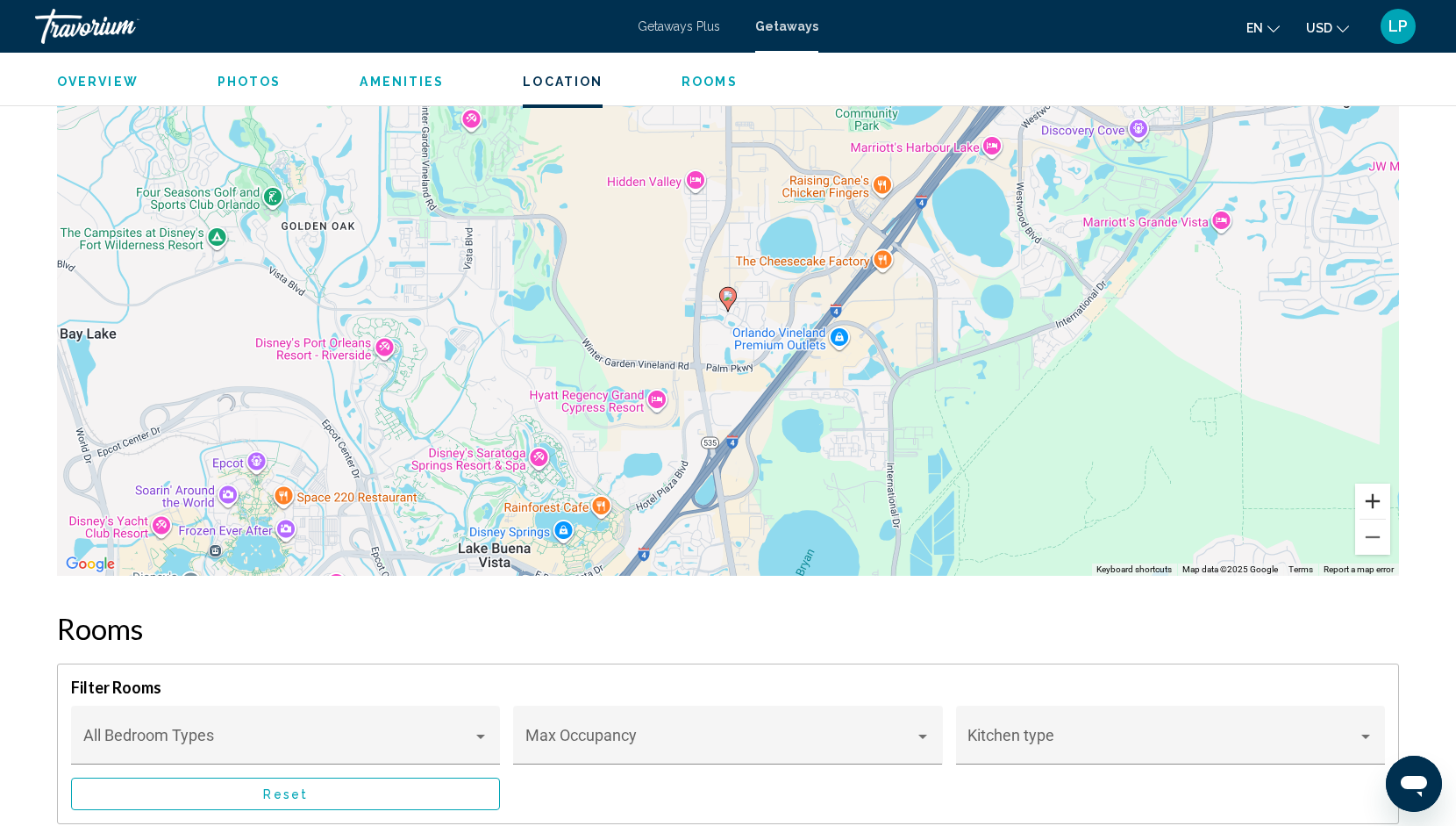
click at [1375, 500] on button "Zoom in" at bounding box center [1373, 501] width 35 height 35
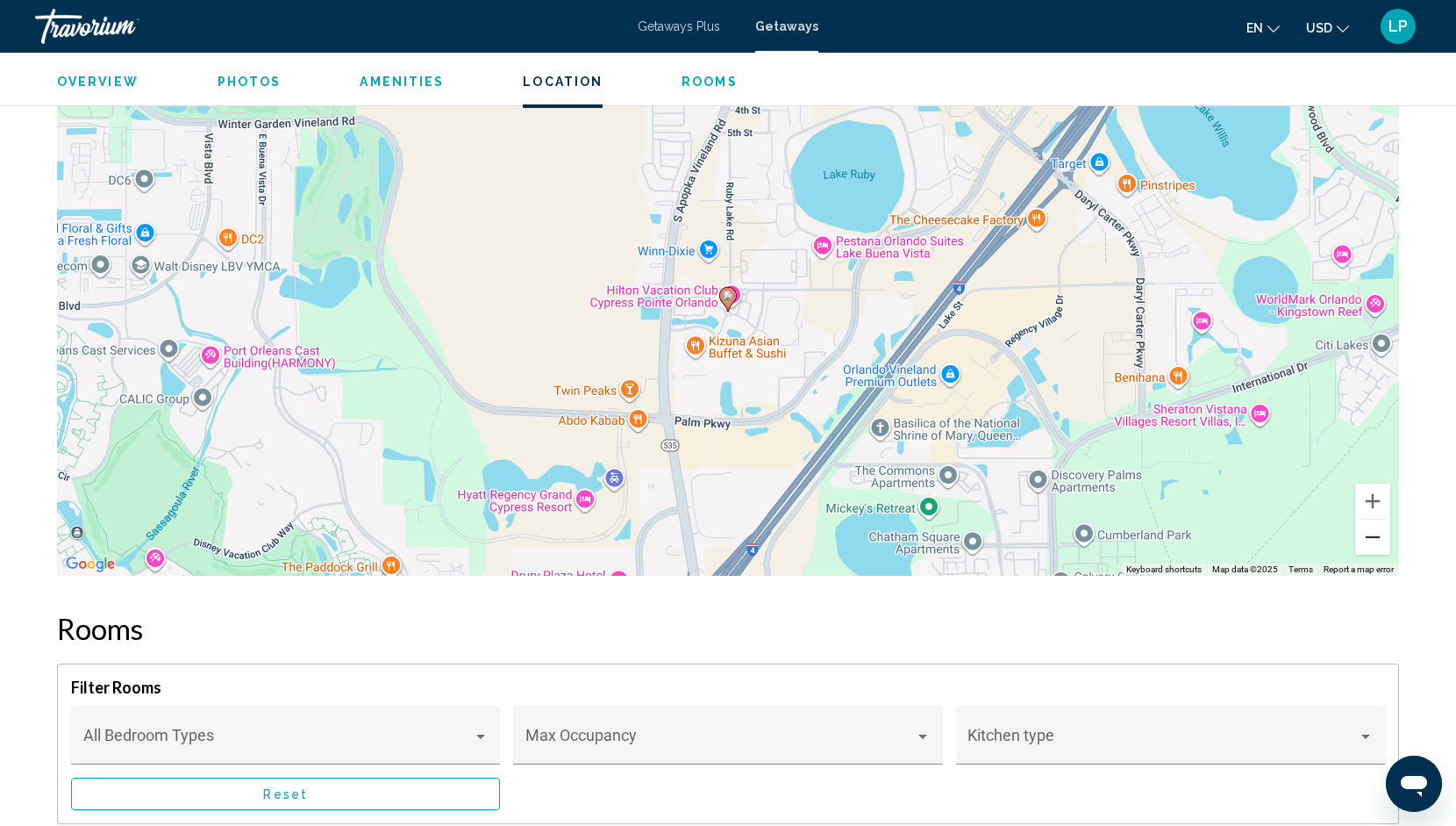
click at [1373, 529] on button "Zoom out" at bounding box center [1373, 537] width 35 height 35
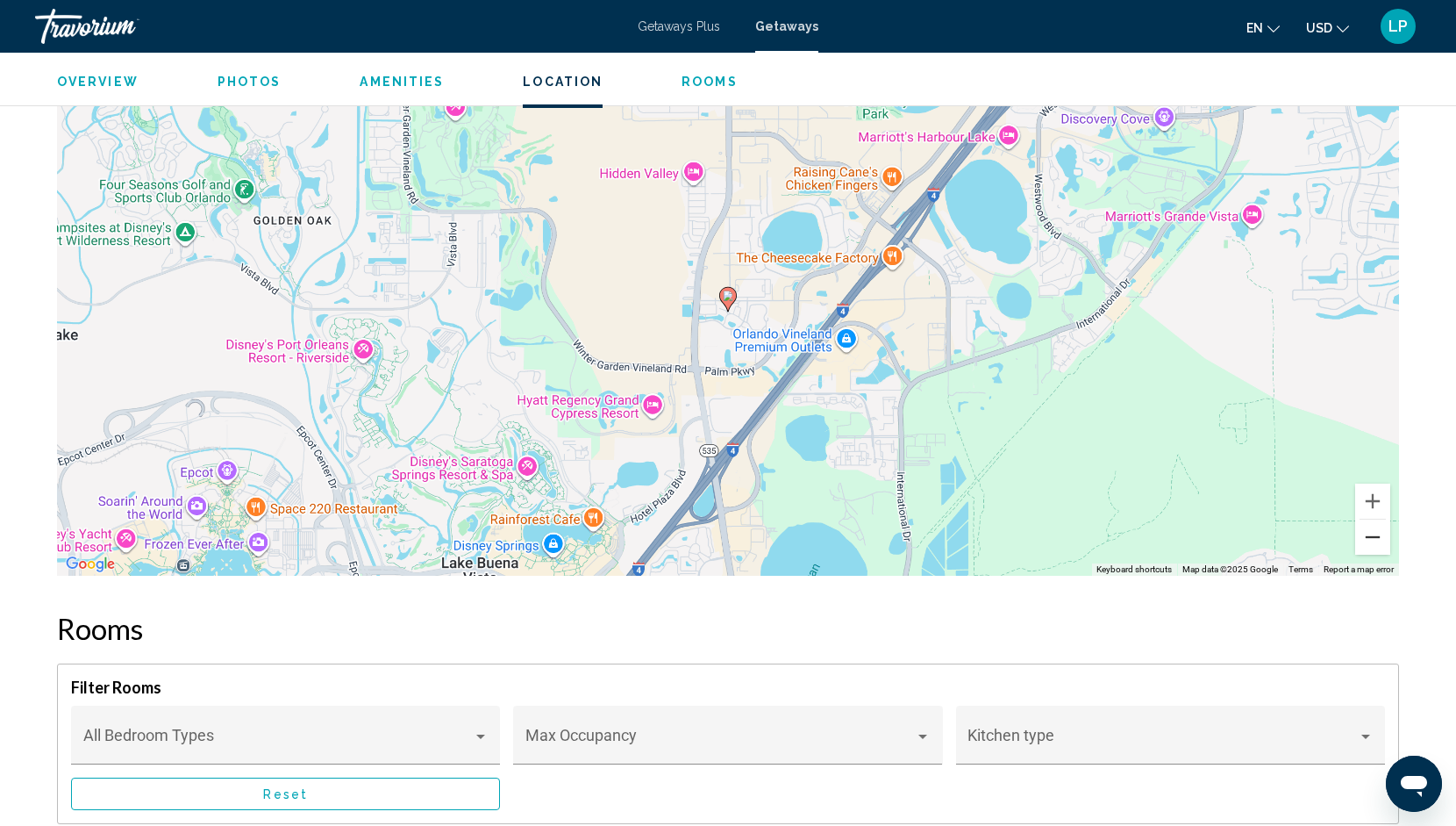
click at [1373, 529] on button "Zoom out" at bounding box center [1373, 537] width 35 height 35
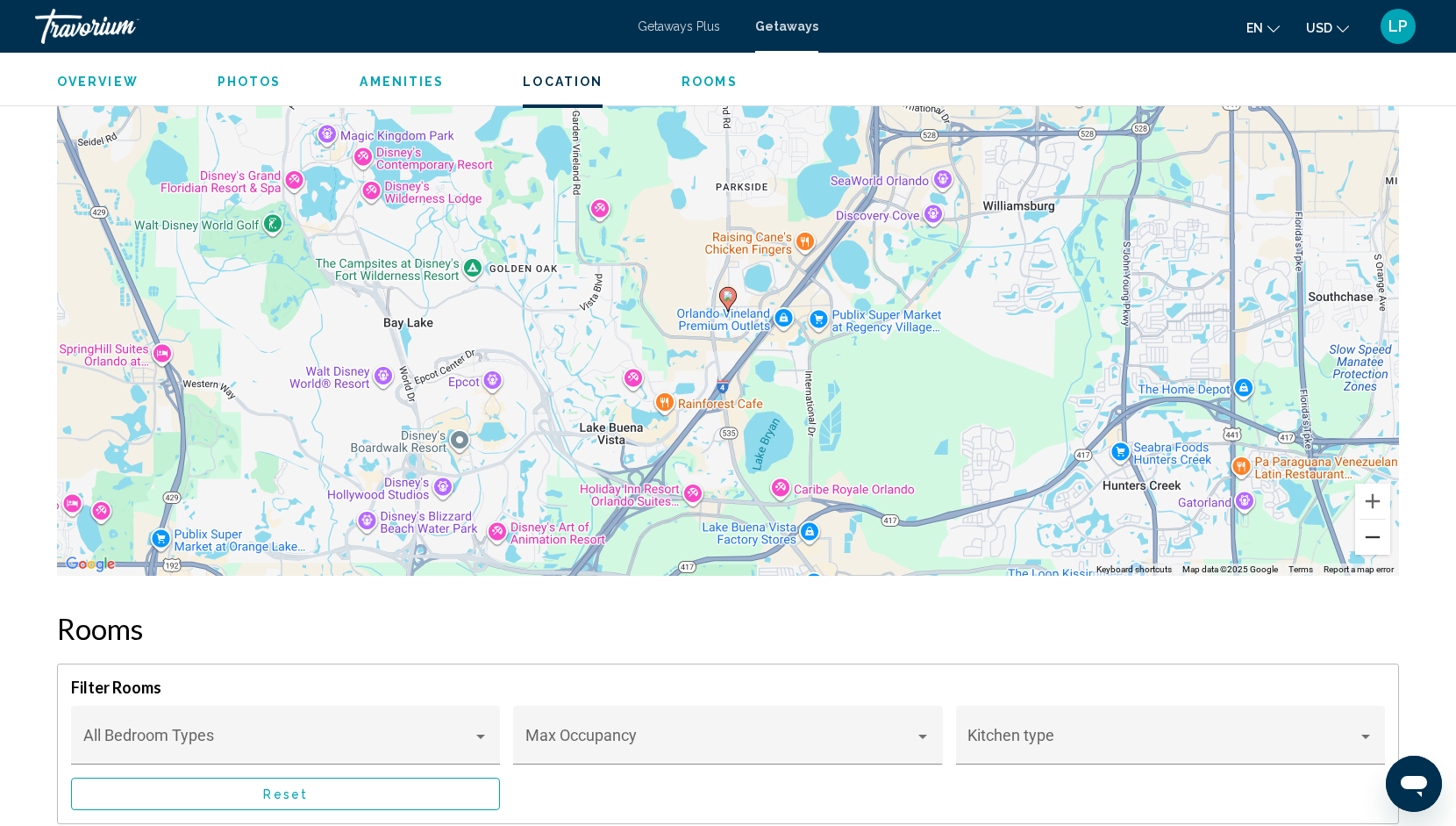
click at [1373, 529] on button "Zoom out" at bounding box center [1373, 537] width 35 height 35
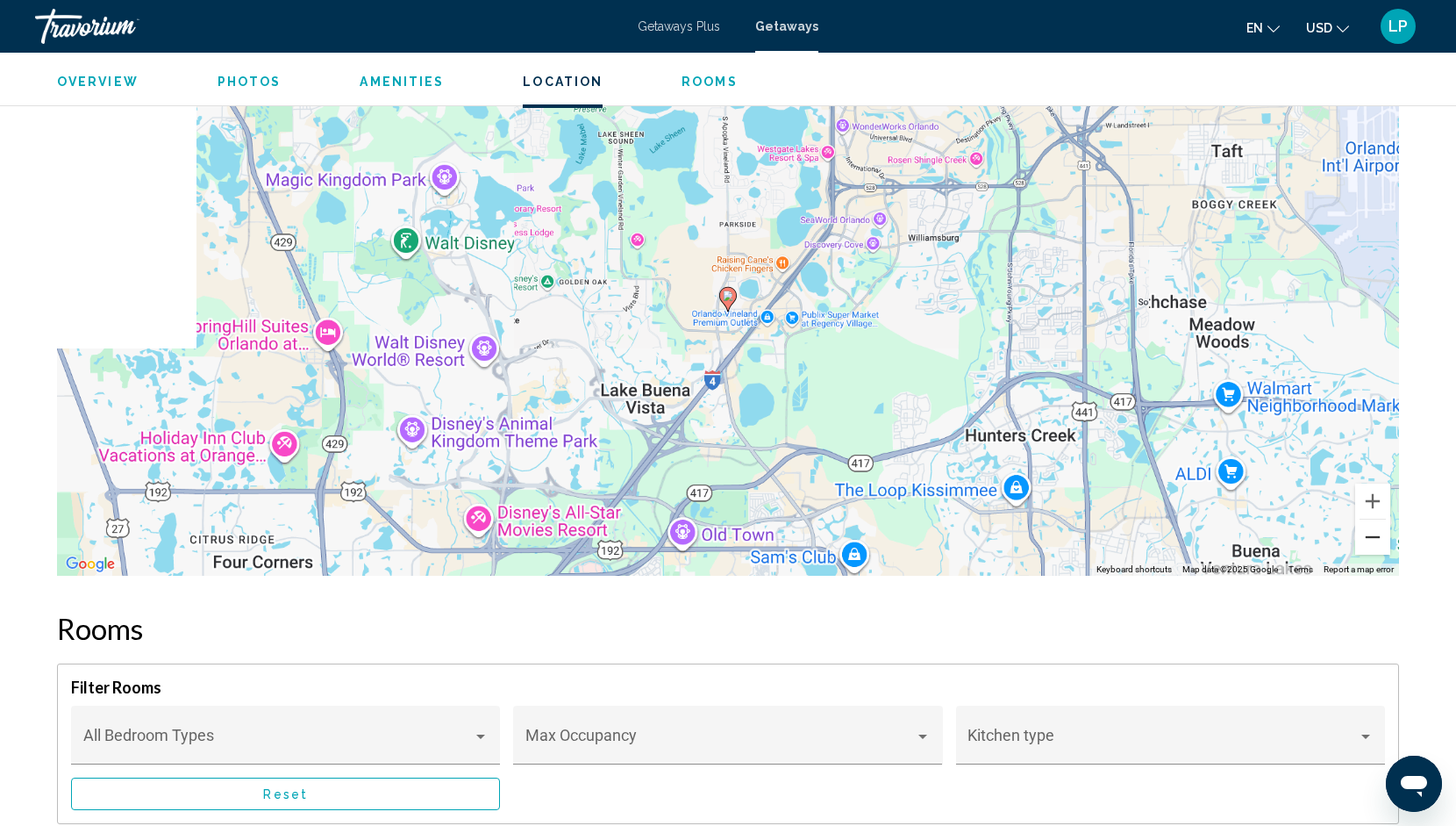
click at [1373, 529] on button "Zoom out" at bounding box center [1373, 537] width 35 height 35
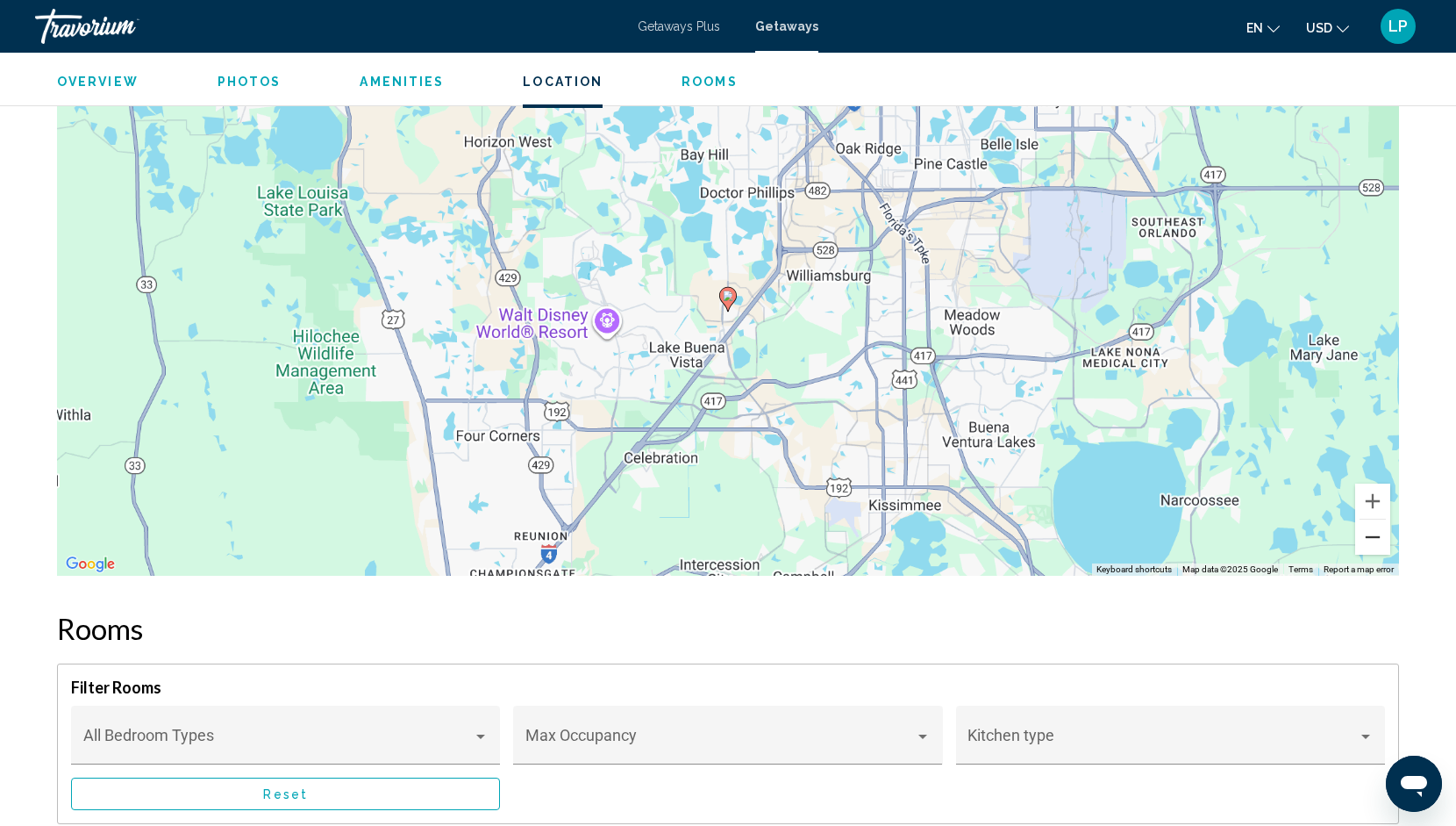
click at [1373, 529] on button "Zoom out" at bounding box center [1373, 537] width 35 height 35
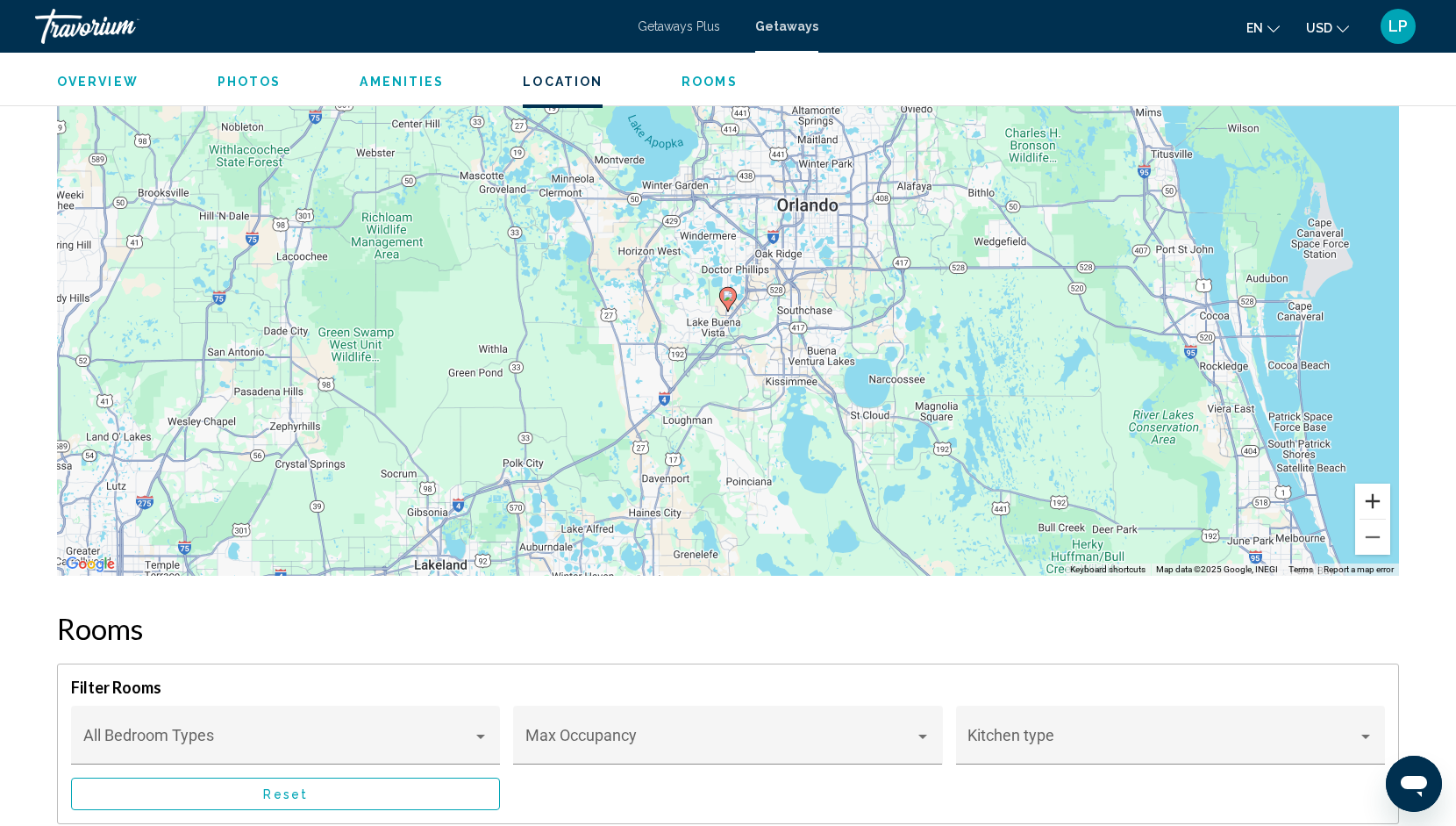
click at [1377, 503] on button "Zoom in" at bounding box center [1373, 501] width 35 height 35
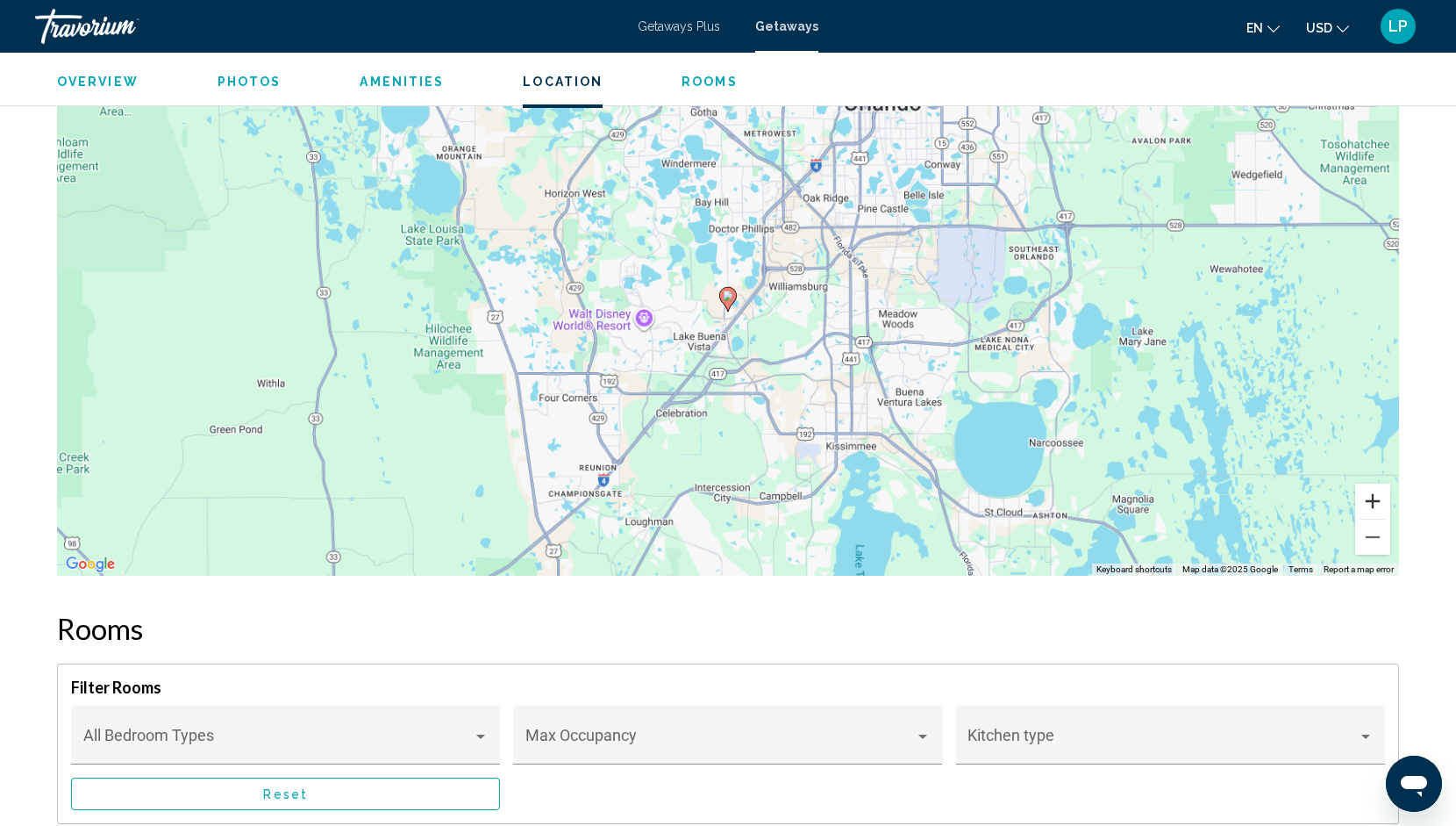
click at [1377, 503] on button "Zoom in" at bounding box center [1373, 501] width 35 height 35
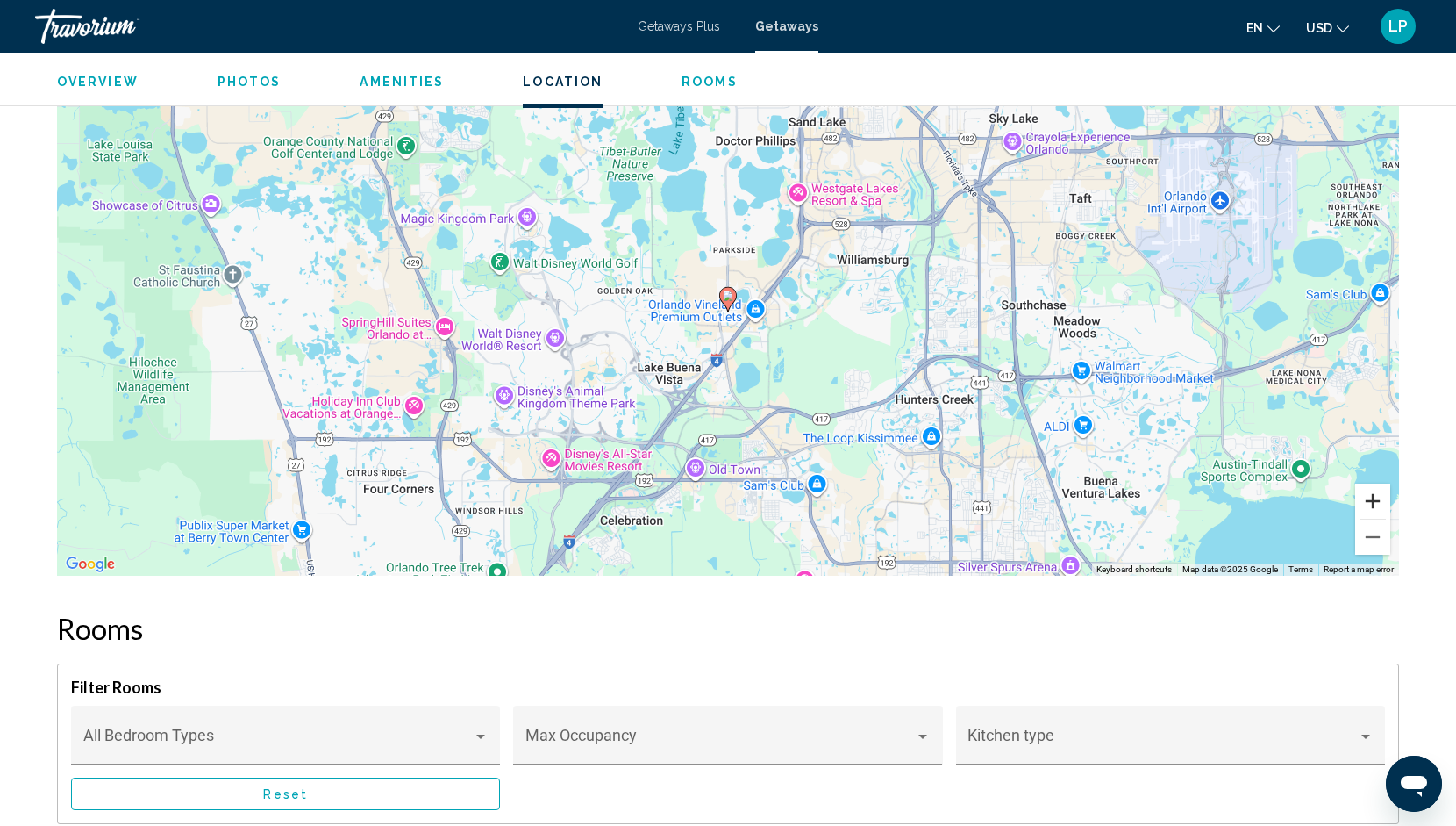
click at [1377, 503] on button "Zoom in" at bounding box center [1373, 501] width 35 height 35
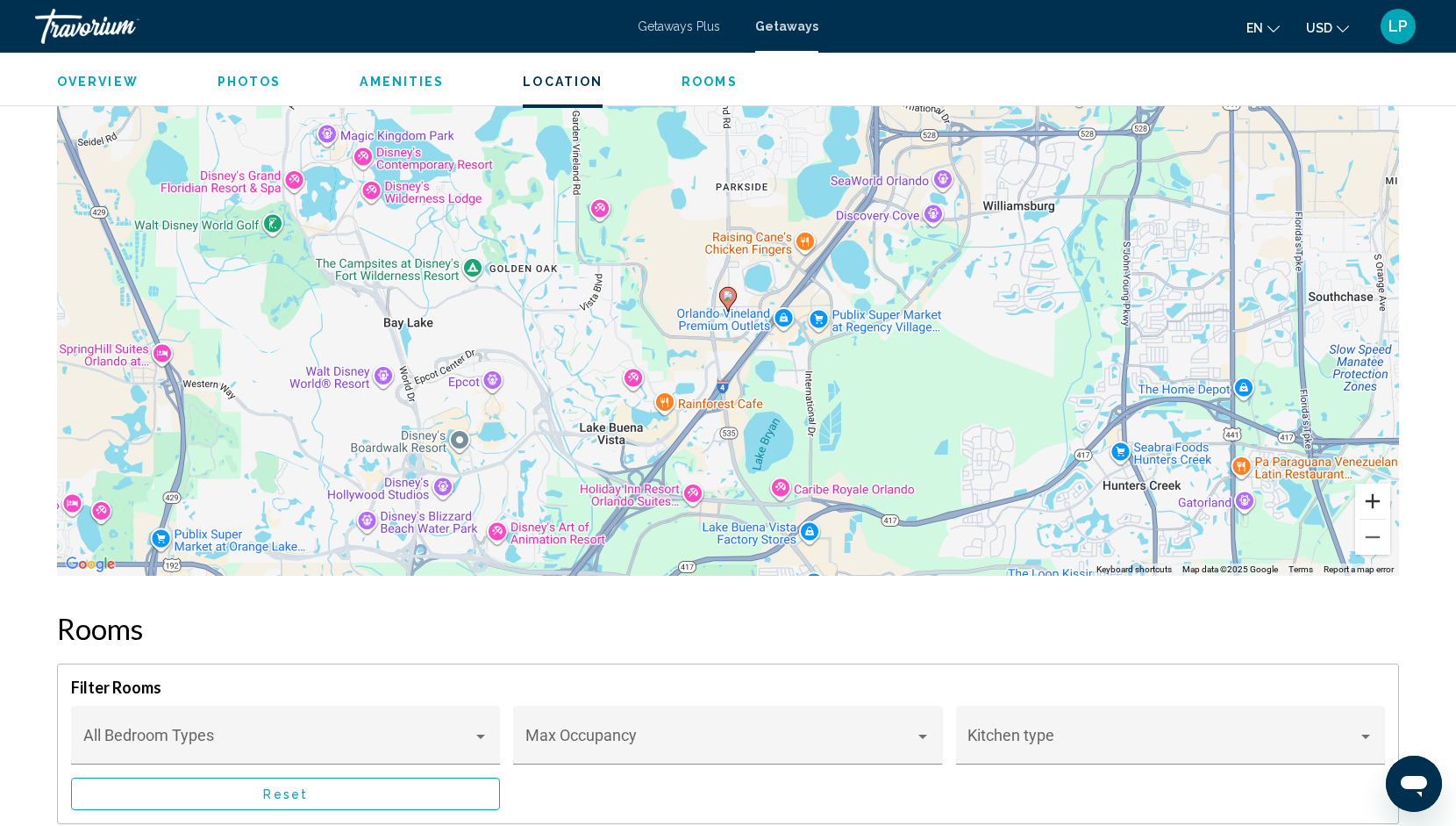
click at [1377, 503] on button "Zoom in" at bounding box center [1373, 501] width 35 height 35
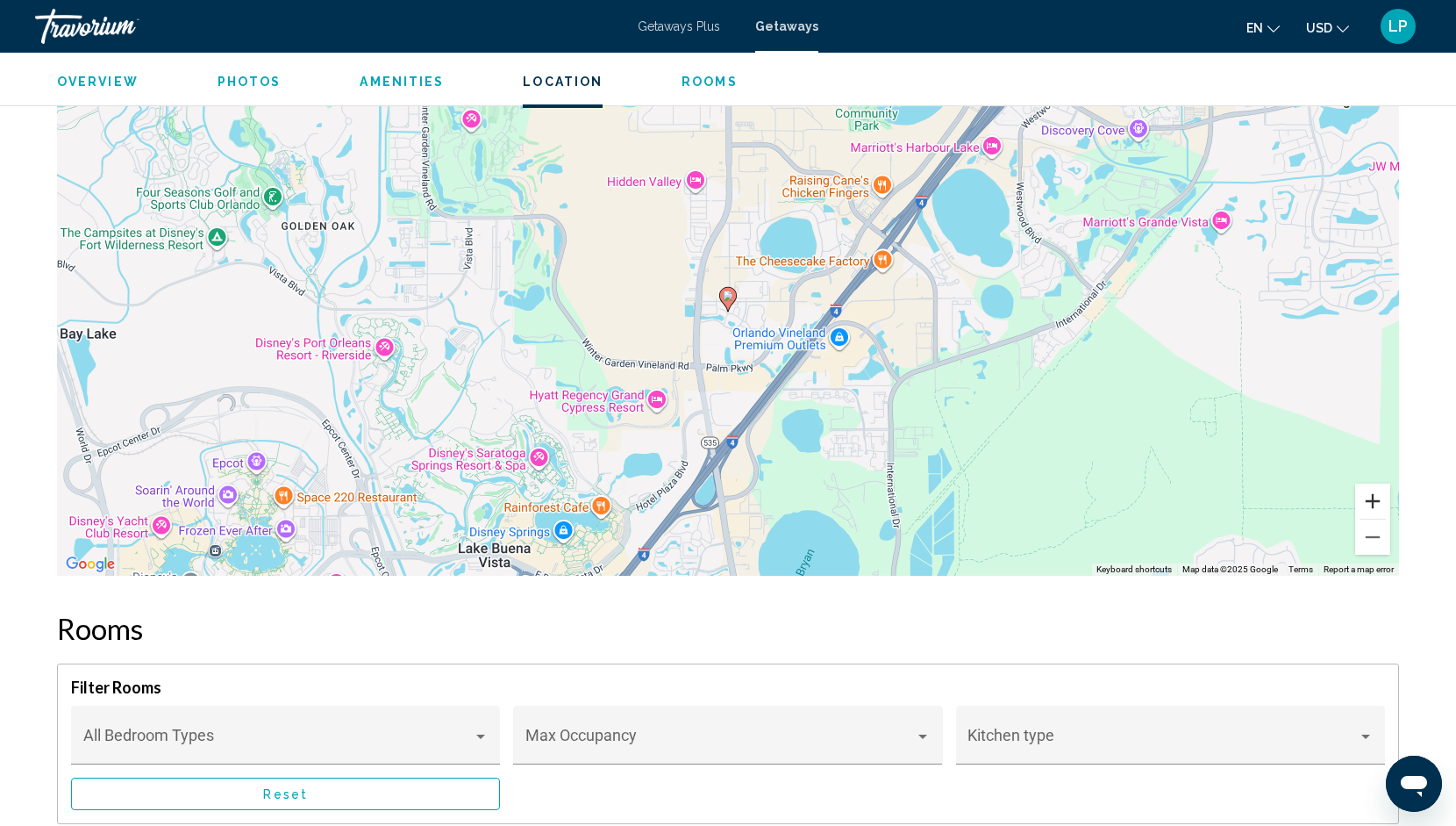
click at [1377, 503] on button "Zoom in" at bounding box center [1373, 501] width 35 height 35
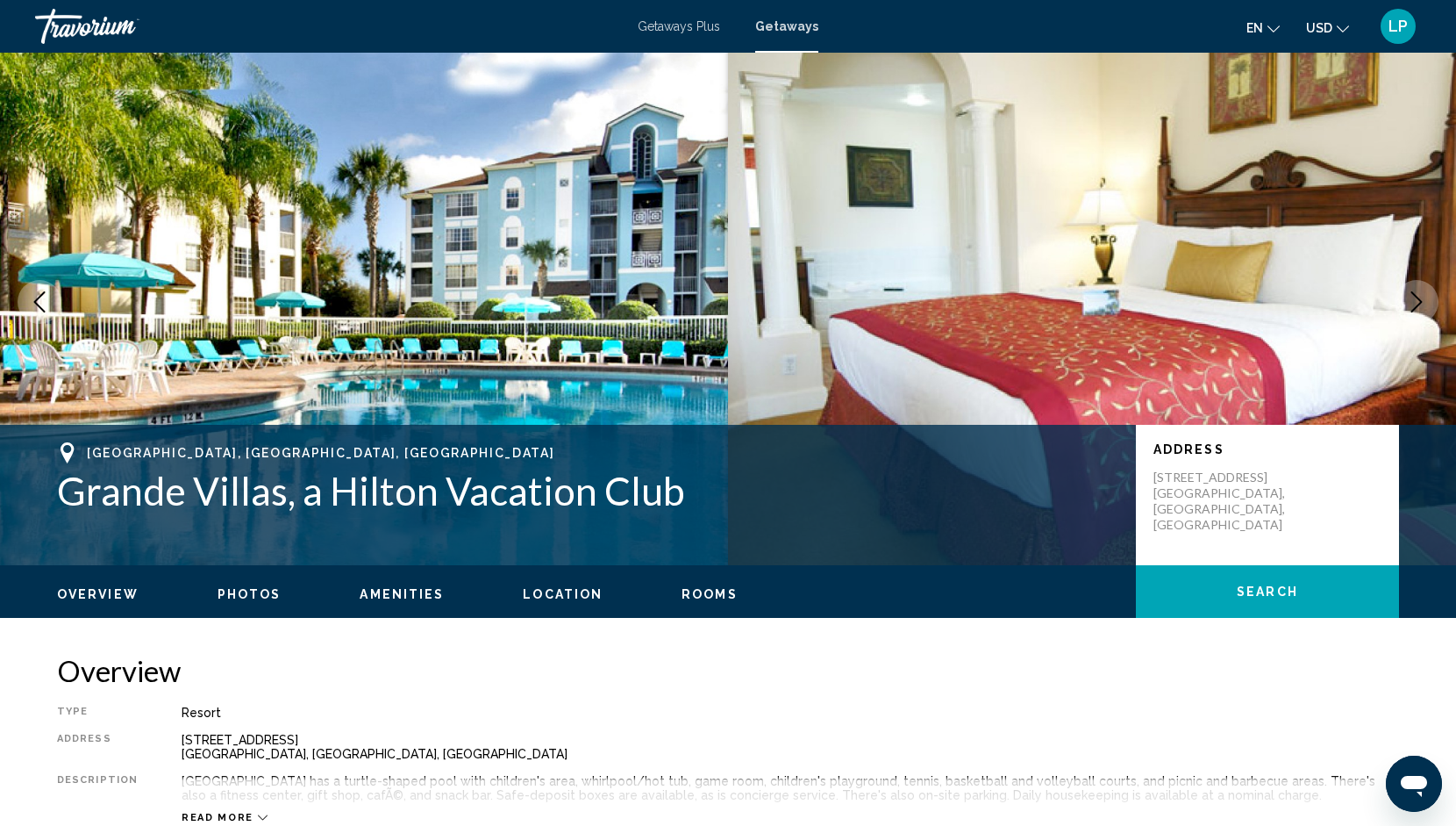
scroll to position [0, 0]
